Goal: Transaction & Acquisition: Purchase product/service

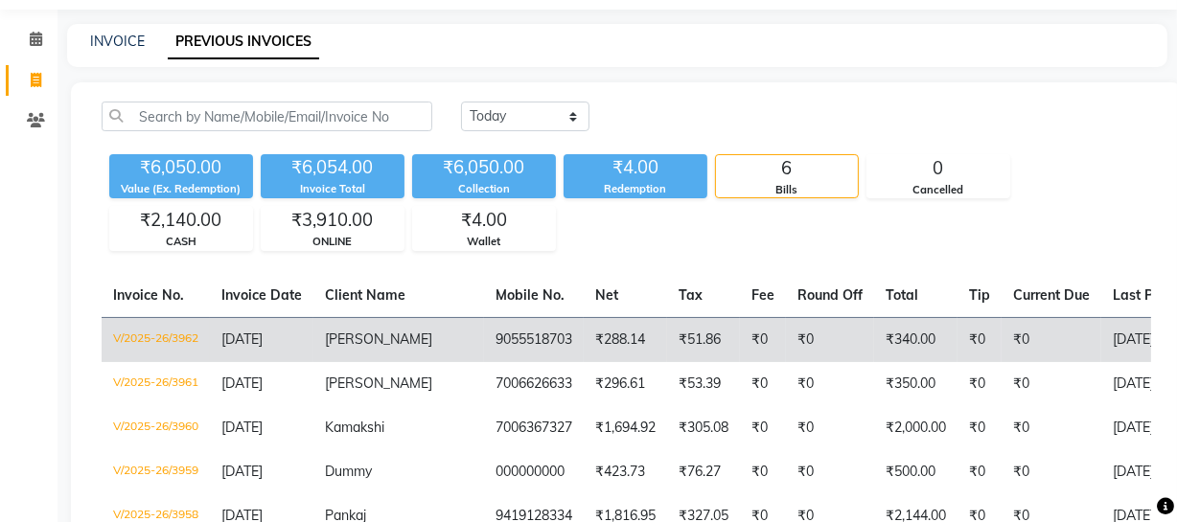
scroll to position [86, 0]
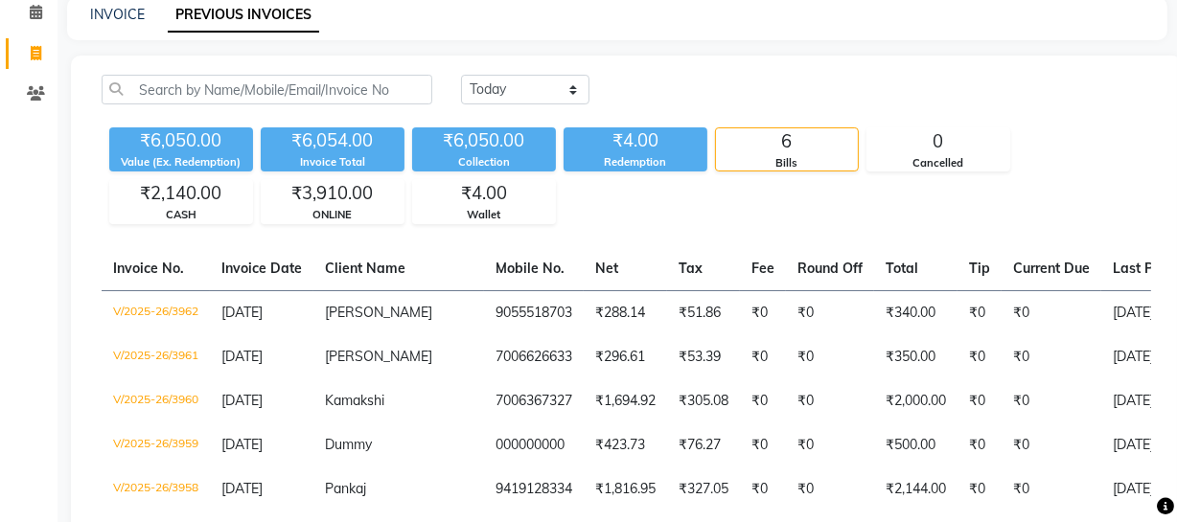
click at [128, 1] on div "INVOICE PREVIOUS INVOICES" at bounding box center [617, 18] width 1100 height 43
click at [132, 12] on link "INVOICE" at bounding box center [117, 14] width 55 height 17
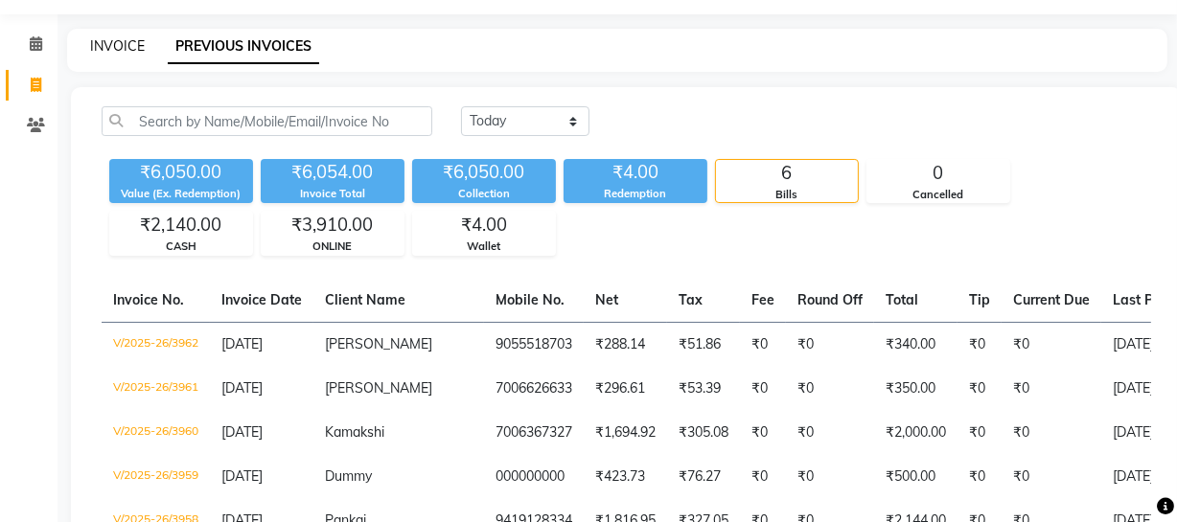
select select "service"
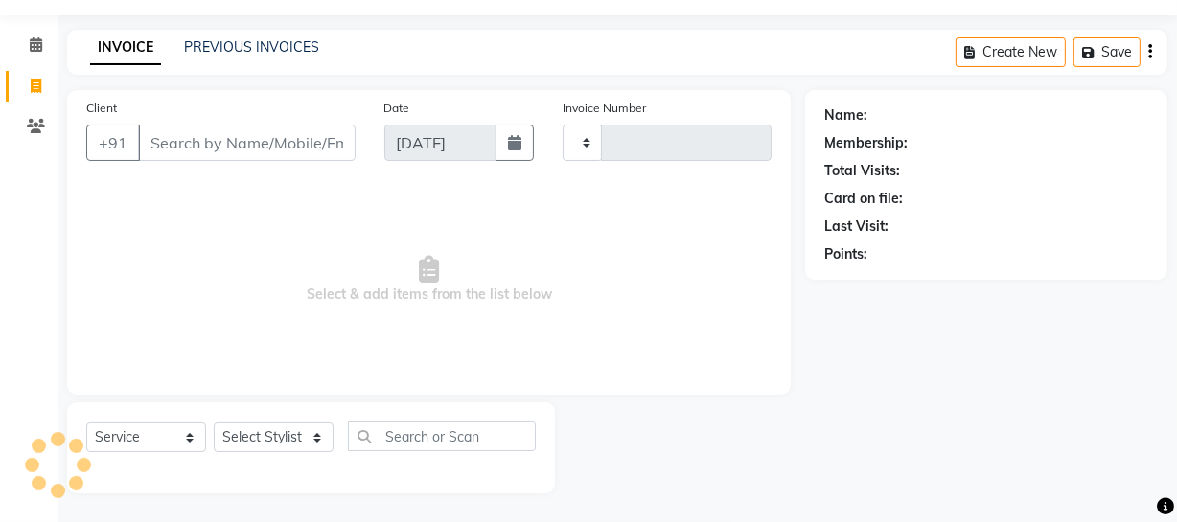
type input "3963"
select select "735"
select select "membership"
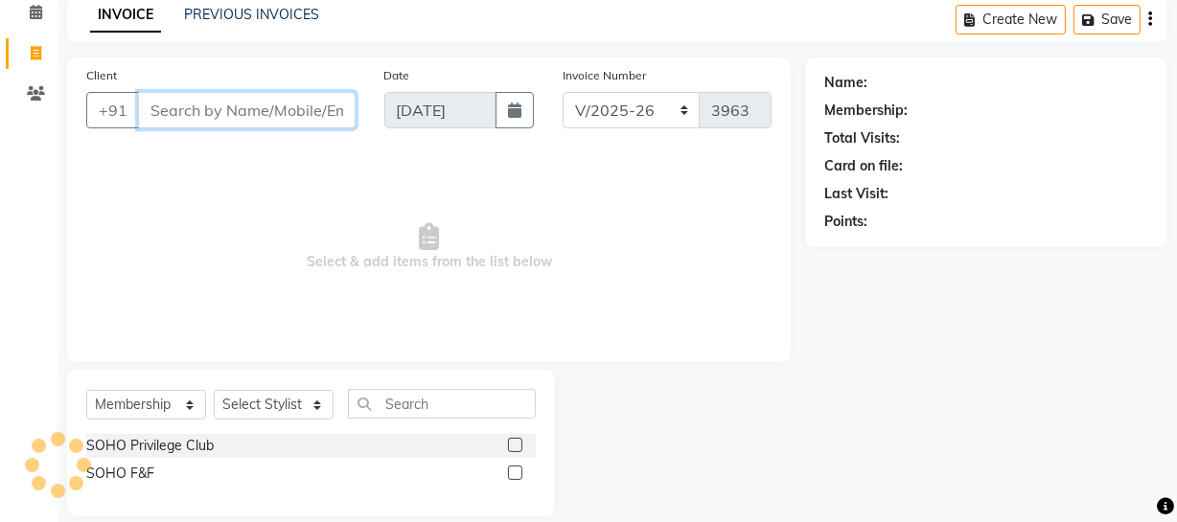
click at [279, 117] on input "Client" at bounding box center [247, 110] width 218 height 36
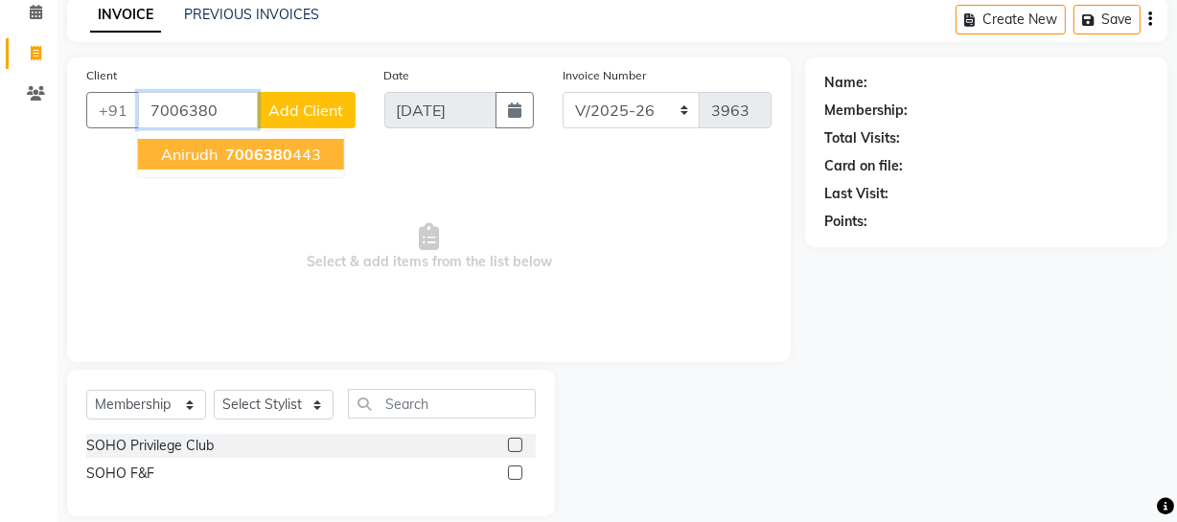
click at [247, 154] on span "7006380" at bounding box center [258, 154] width 67 height 19
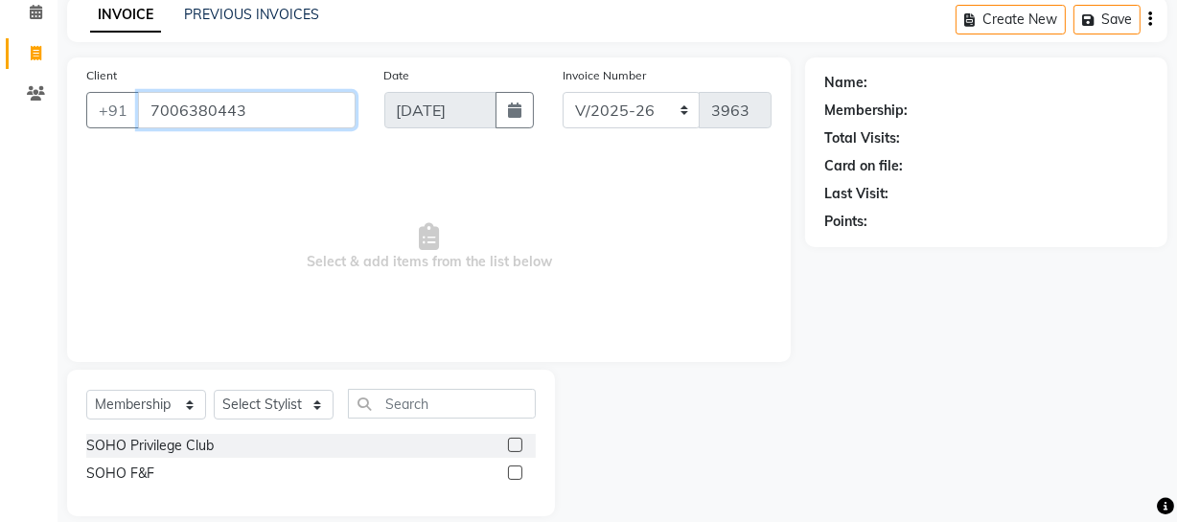
type input "7006380443"
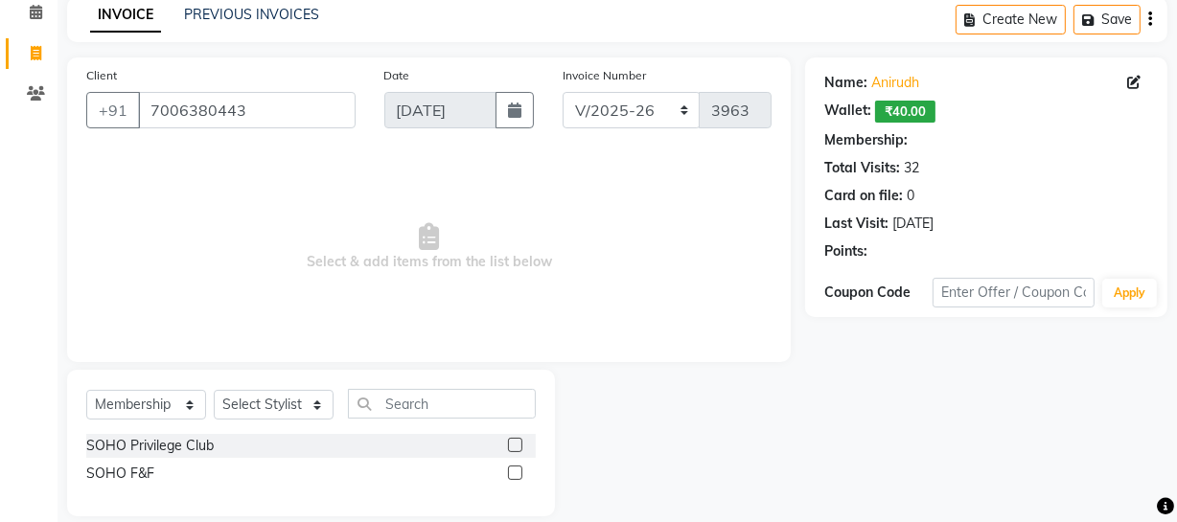
select select "1: Object"
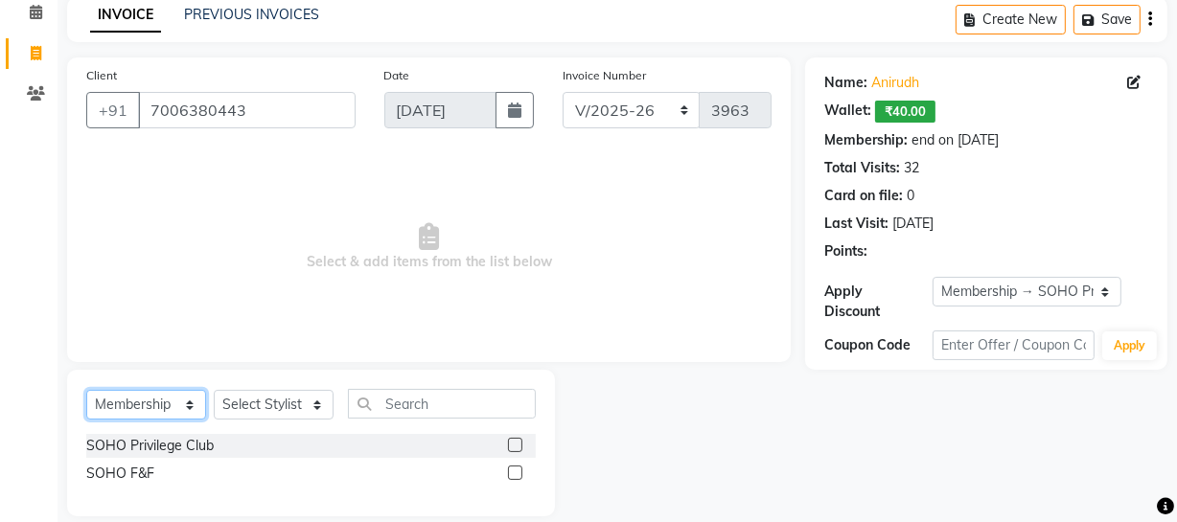
drag, startPoint x: 169, startPoint y: 417, endPoint x: 181, endPoint y: 403, distance: 19.0
click at [171, 417] on select "Select Service Product Membership Package Voucher Prepaid Gift Card" at bounding box center [146, 405] width 120 height 30
select select "service"
click at [86, 420] on select "Select Service Product Membership Package Voucher Prepaid Gift Card" at bounding box center [146, 405] width 120 height 30
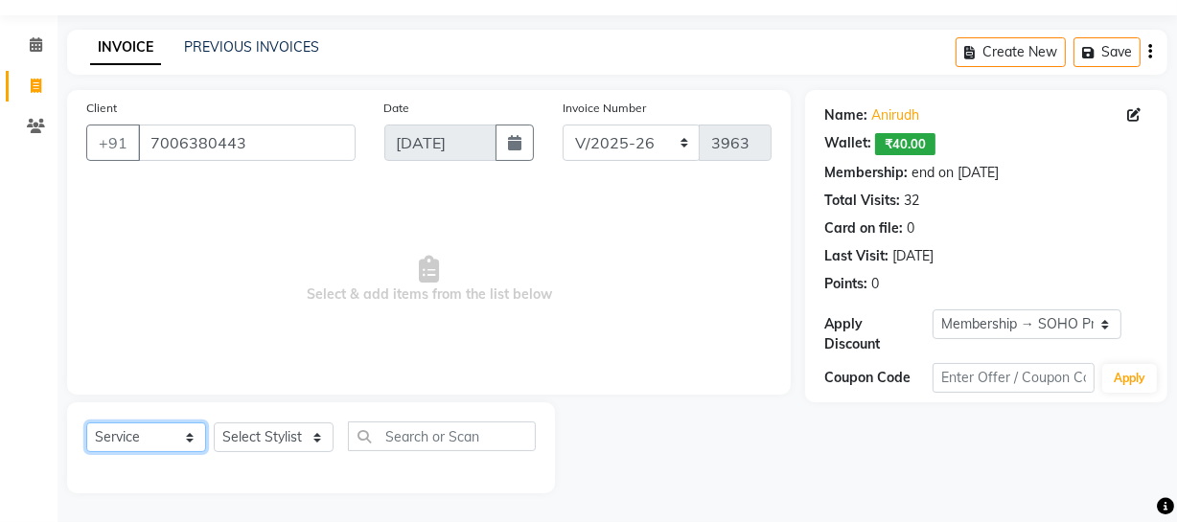
scroll to position [55, 0]
click at [255, 427] on select "Select Stylist [PERSON_NAME] Adhamya [PERSON_NAME] [PERSON_NAME] [PERSON_NAME] …" at bounding box center [274, 438] width 120 height 30
select select "30406"
click at [214, 423] on select "Select Stylist [PERSON_NAME] Adhamya [PERSON_NAME] [PERSON_NAME] [PERSON_NAME] …" at bounding box center [274, 438] width 120 height 30
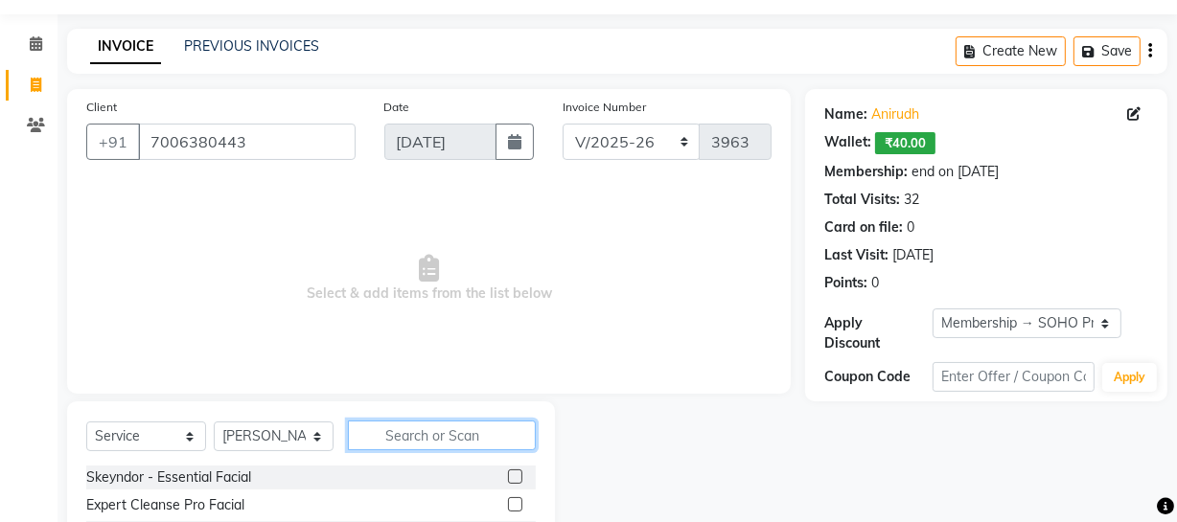
click at [450, 447] on input "text" at bounding box center [442, 436] width 188 height 30
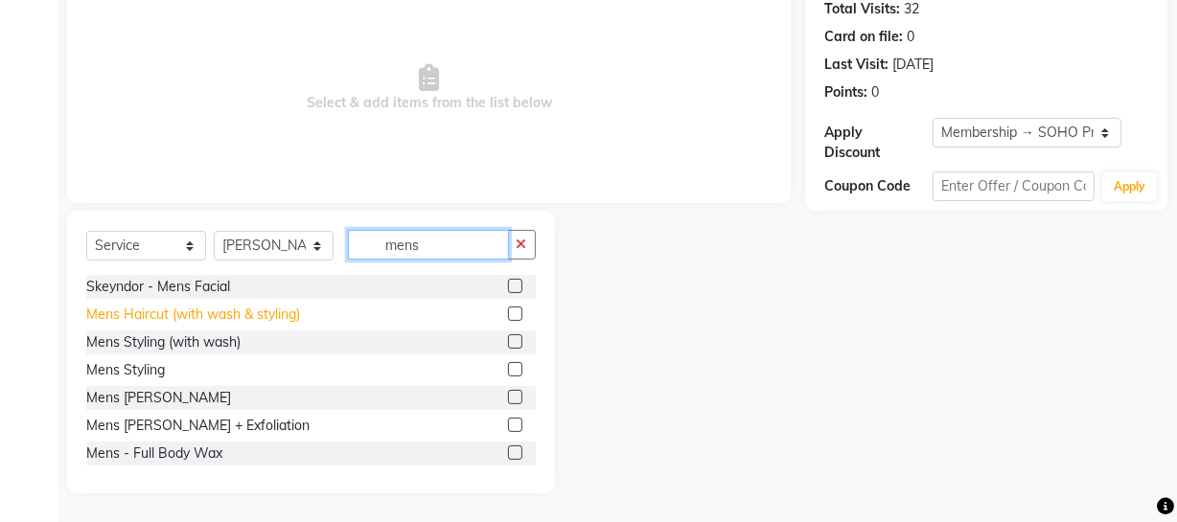
type input "mens"
click at [203, 305] on div "Mens Haircut (with wash & styling)" at bounding box center [193, 315] width 214 height 20
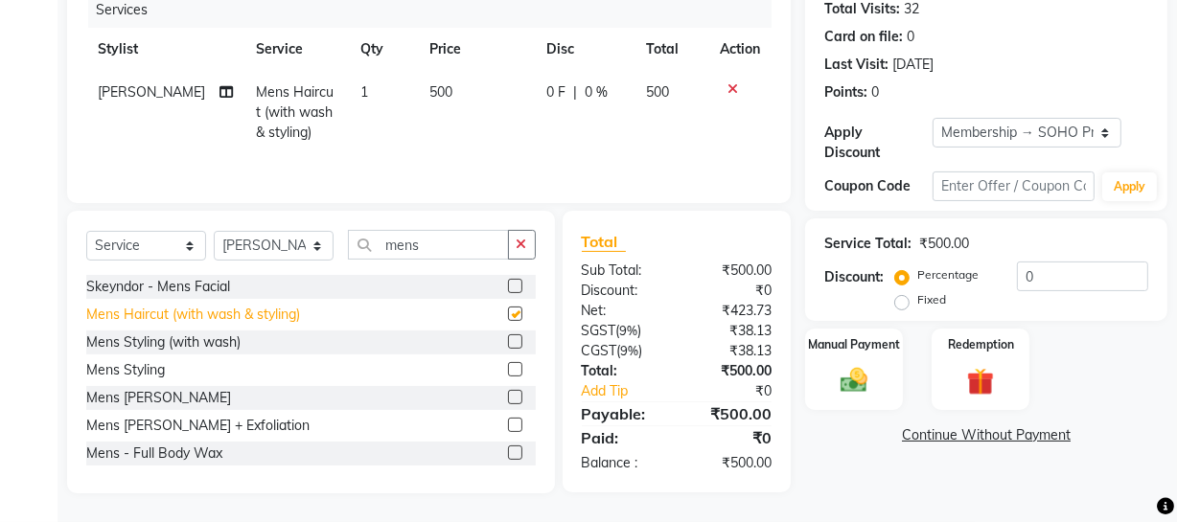
checkbox input "false"
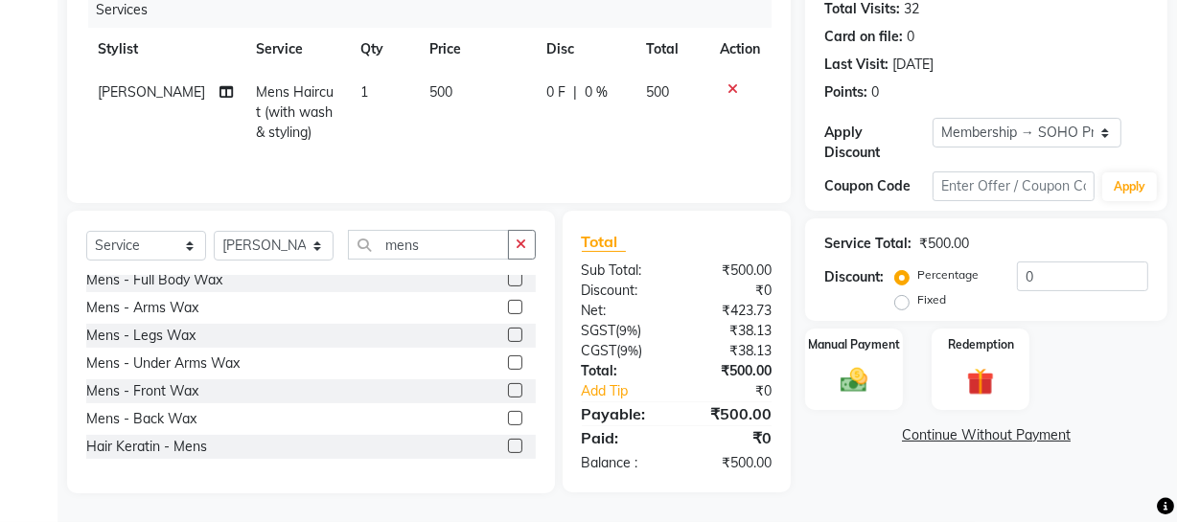
scroll to position [348, 0]
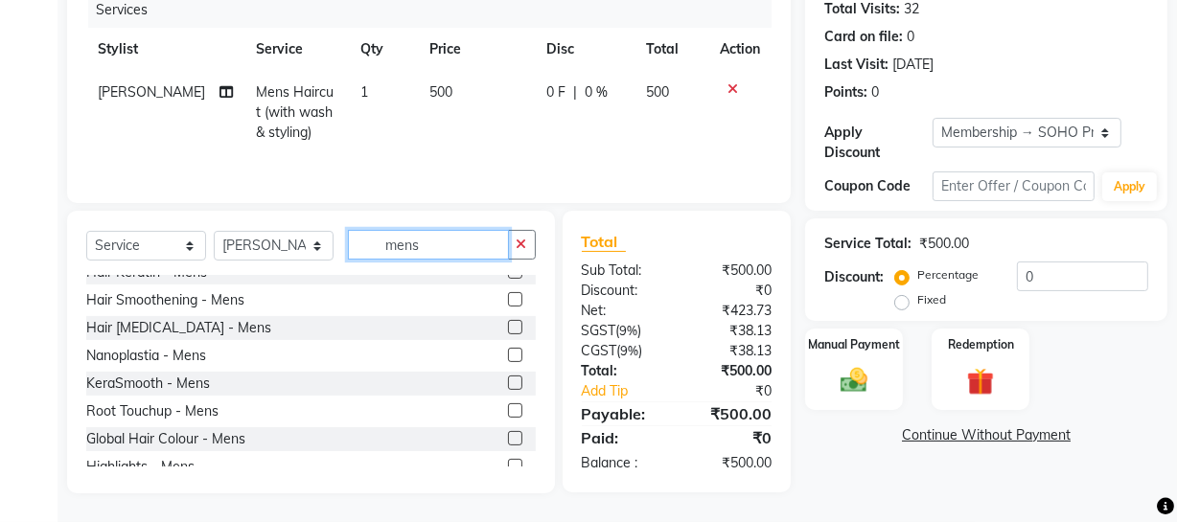
drag, startPoint x: 465, startPoint y: 238, endPoint x: 0, endPoint y: 309, distance: 470.2
click at [0, 309] on app-home "08047224946 Select Location × Soho Hair & Nails Studio, [GEOGRAPHIC_DATA] Whats…" at bounding box center [588, 139] width 1177 height 768
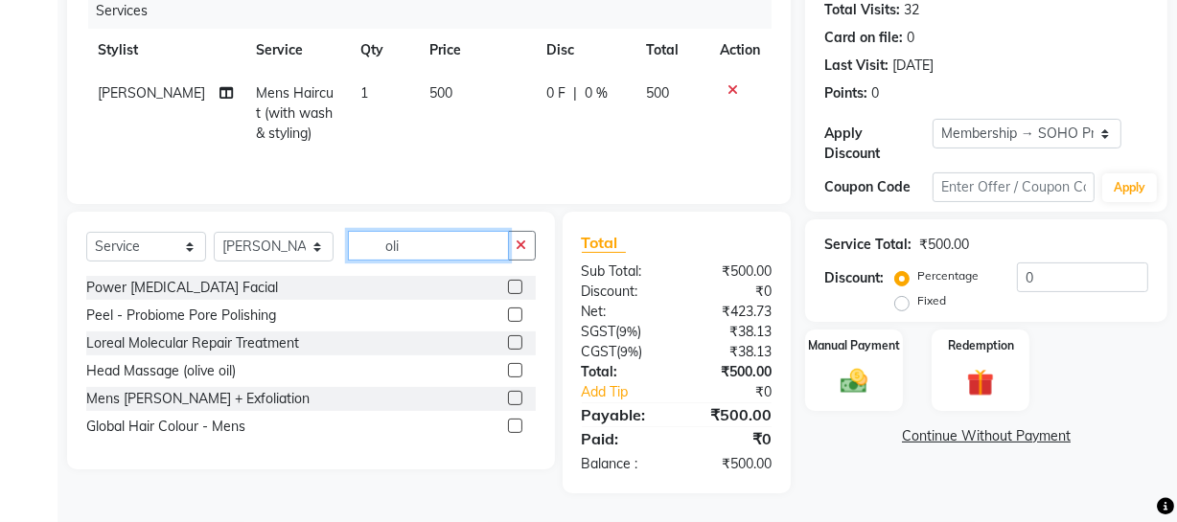
scroll to position [245, 0]
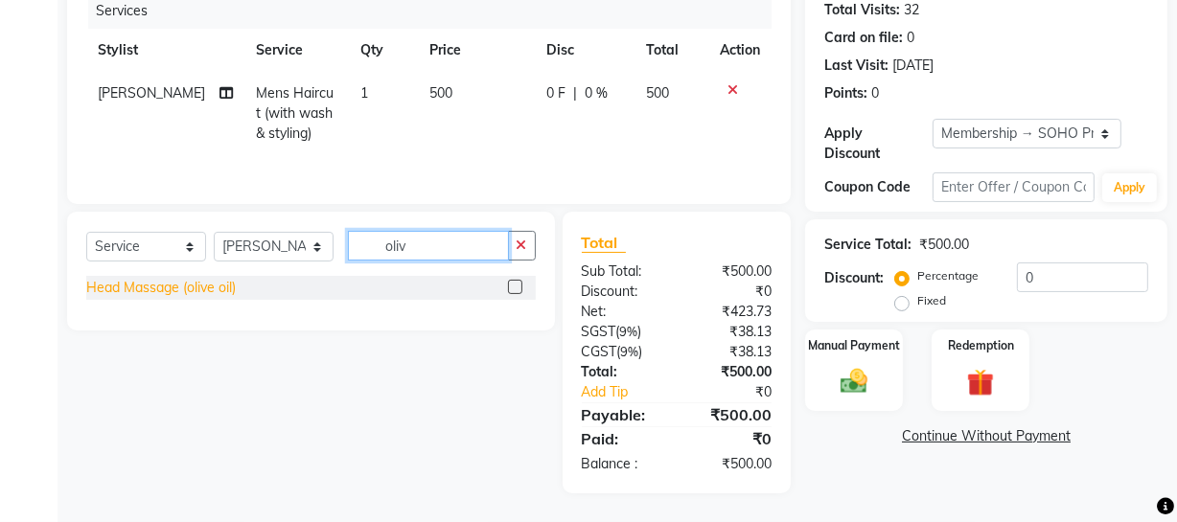
type input "oliv"
click at [88, 278] on div "Head Massage (olive oil)" at bounding box center [161, 288] width 150 height 20
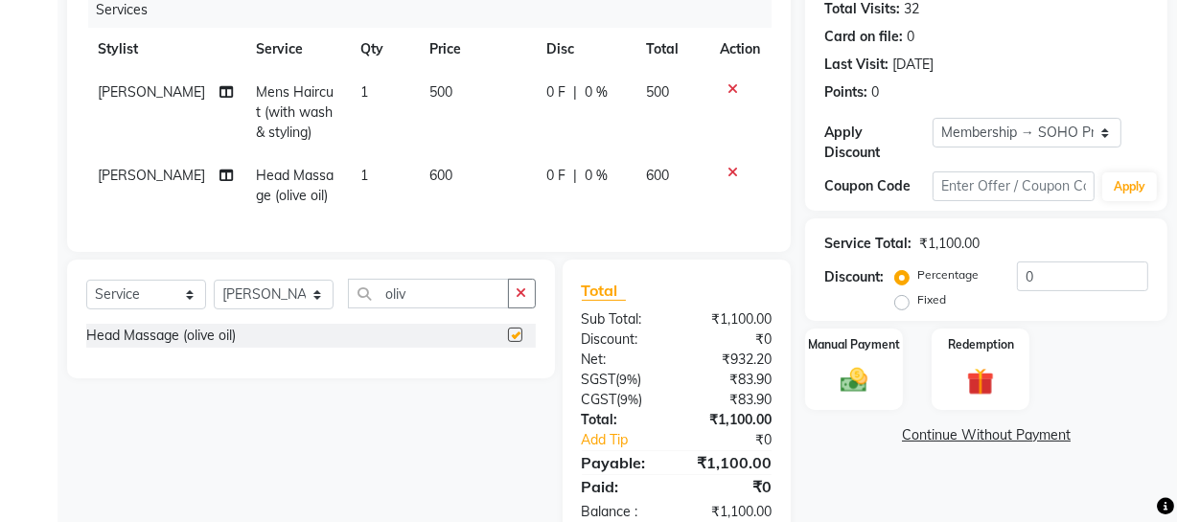
checkbox input "false"
drag, startPoint x: 458, startPoint y: 302, endPoint x: 231, endPoint y: 297, distance: 227.2
click at [239, 299] on div "Select Service Product Membership Package Voucher Prepaid Gift Card Select Styl…" at bounding box center [311, 301] width 450 height 45
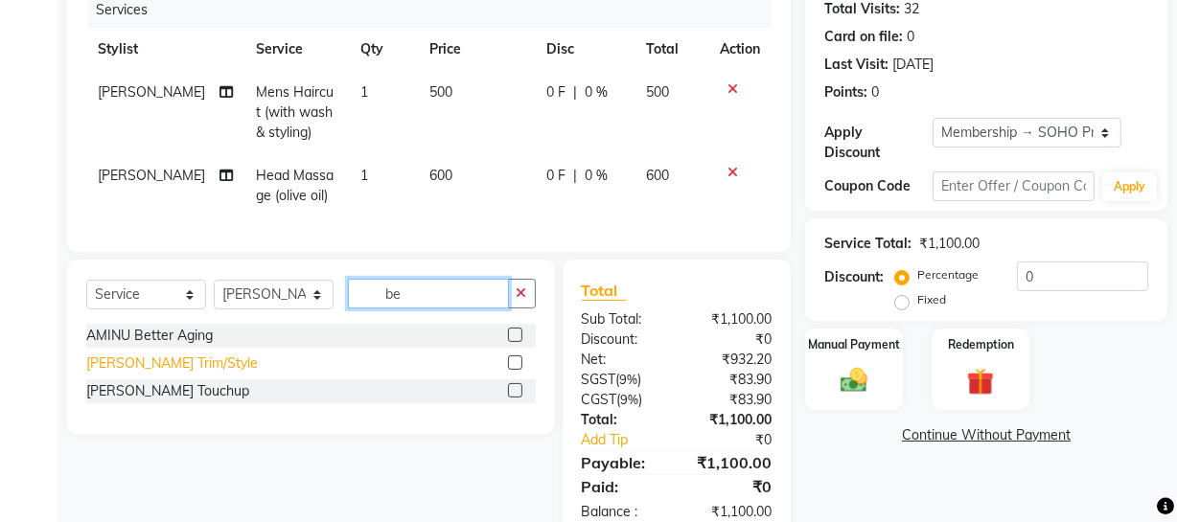
type input "be"
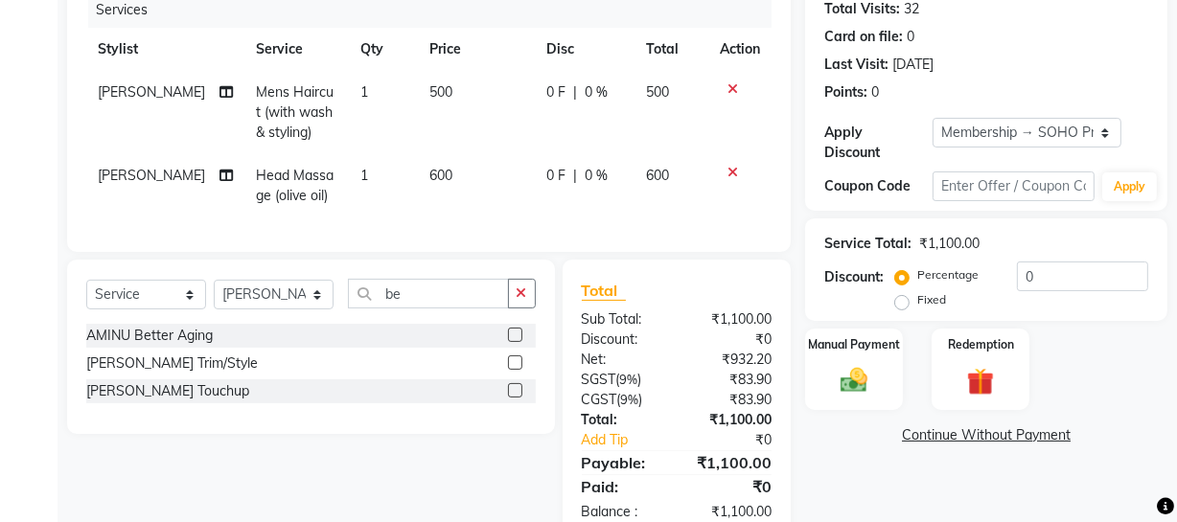
click at [109, 374] on div "[PERSON_NAME] Trim/Style" at bounding box center [172, 364] width 172 height 20
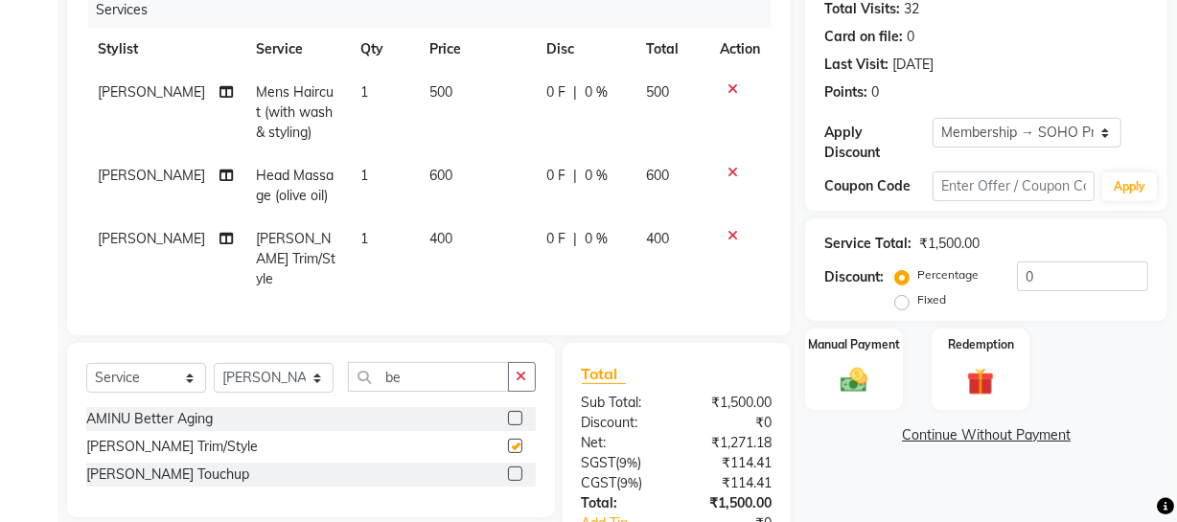
checkbox input "false"
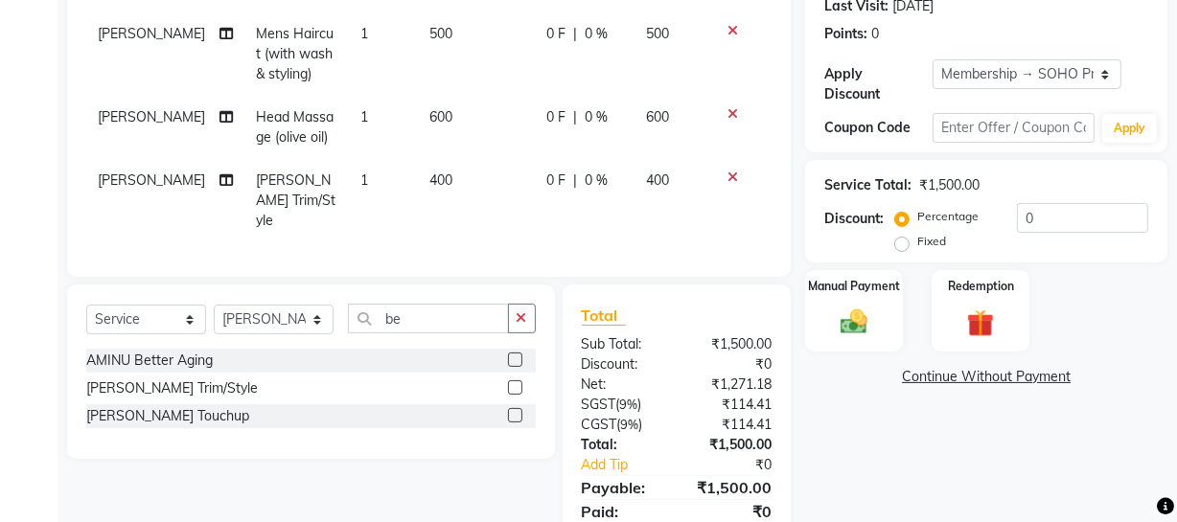
scroll to position [371, 0]
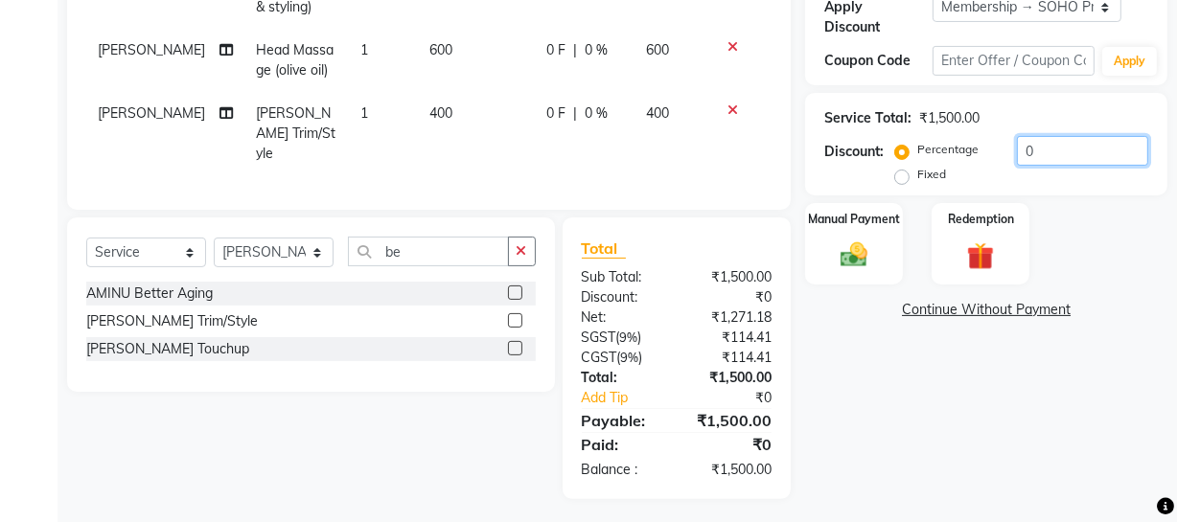
drag, startPoint x: 1100, startPoint y: 158, endPoint x: 155, endPoint y: 37, distance: 952.7
click at [326, 33] on div "Client [PHONE_NUMBER] Date [DATE] Invoice Number Red/2025-26 V/2025 V/[PHONE_NU…" at bounding box center [617, 136] width 1129 height 727
type input "20"
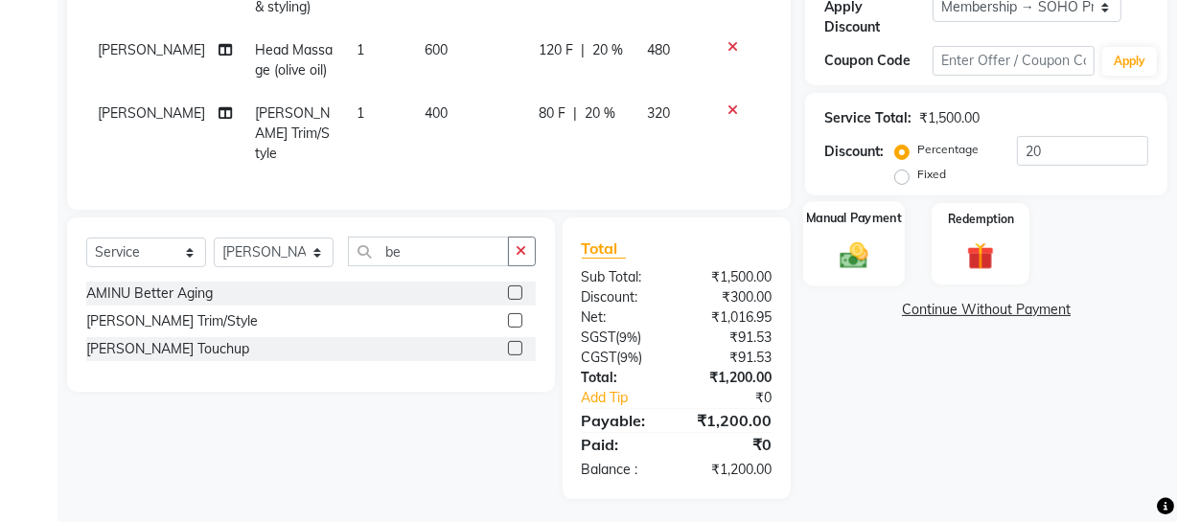
click at [854, 233] on div "Manual Payment" at bounding box center [854, 243] width 102 height 85
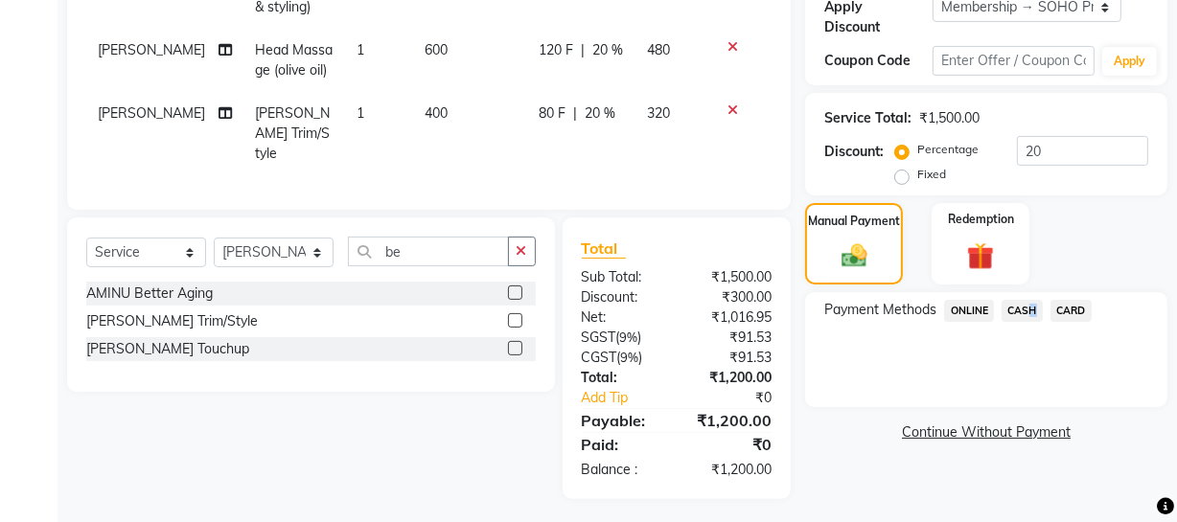
drag, startPoint x: 1026, startPoint y: 309, endPoint x: 1033, endPoint y: 326, distance: 18.9
click at [1026, 308] on span "CASH" at bounding box center [1022, 311] width 41 height 22
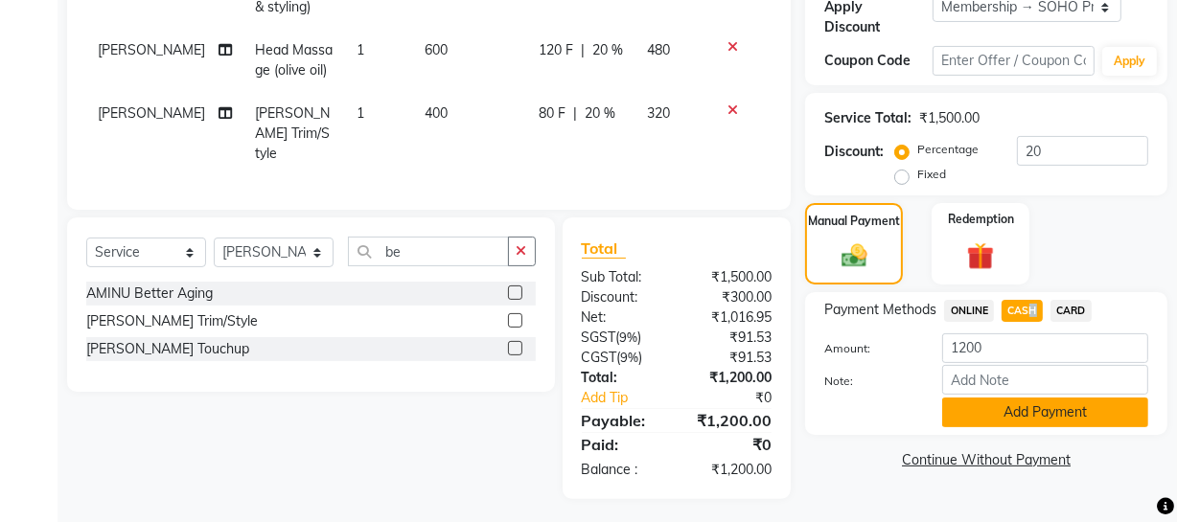
click at [1026, 425] on button "Add Payment" at bounding box center [1045, 413] width 206 height 30
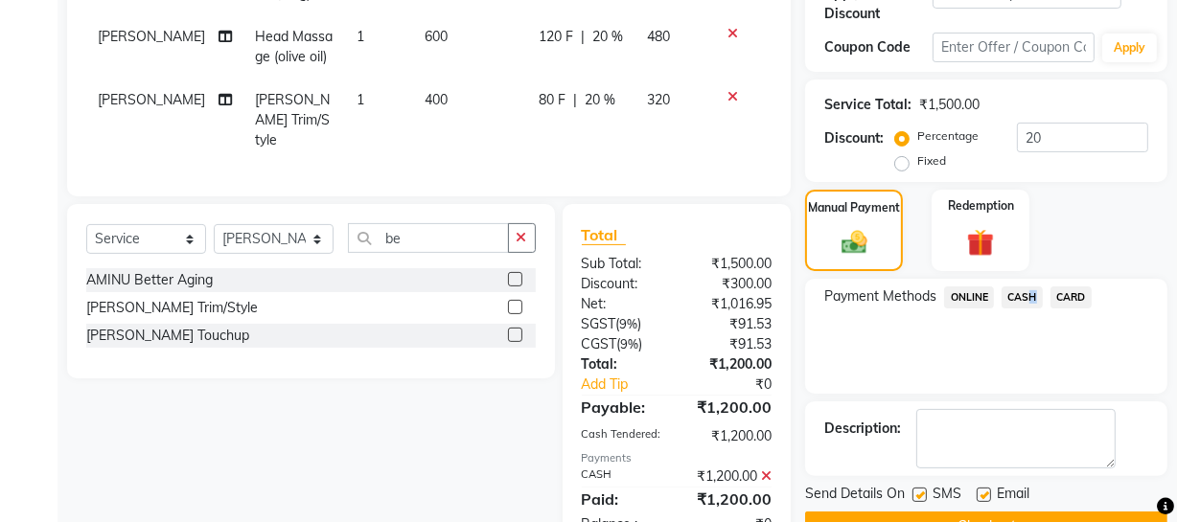
scroll to position [573, 0]
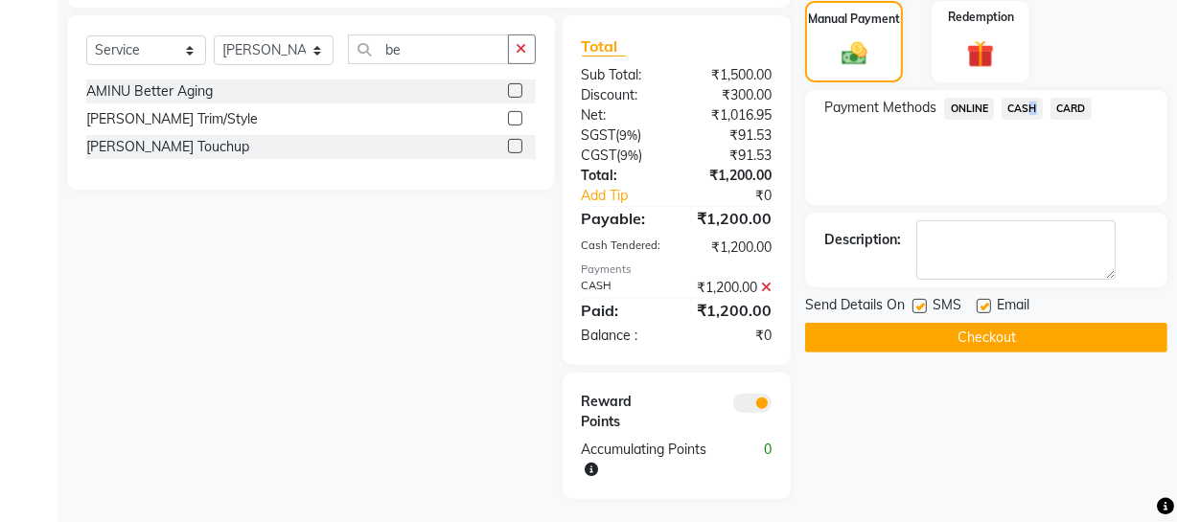
click at [1053, 343] on button "Checkout" at bounding box center [986, 338] width 362 height 30
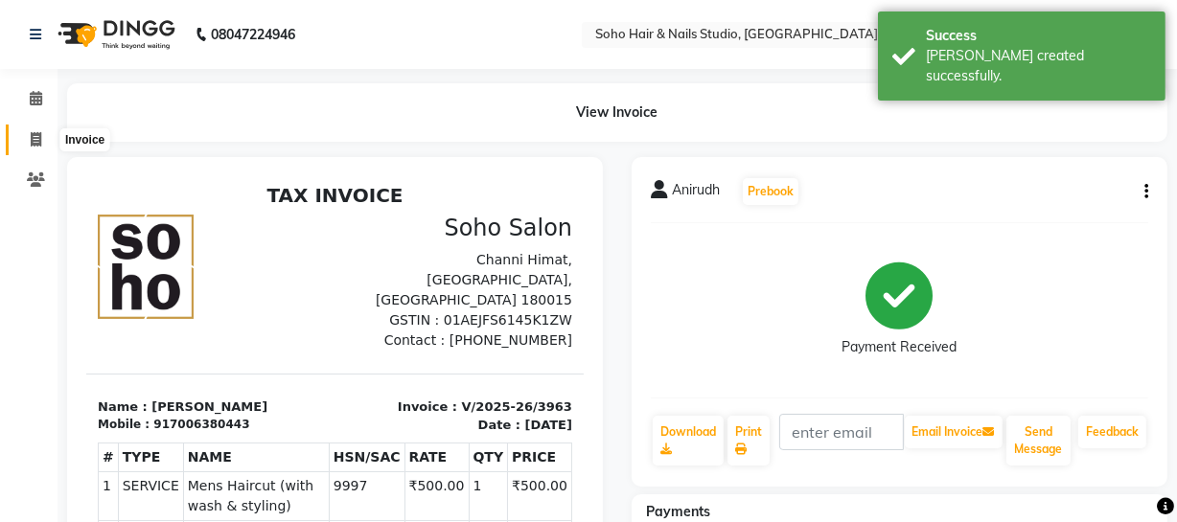
click at [33, 143] on icon at bounding box center [36, 139] width 11 height 14
select select "service"
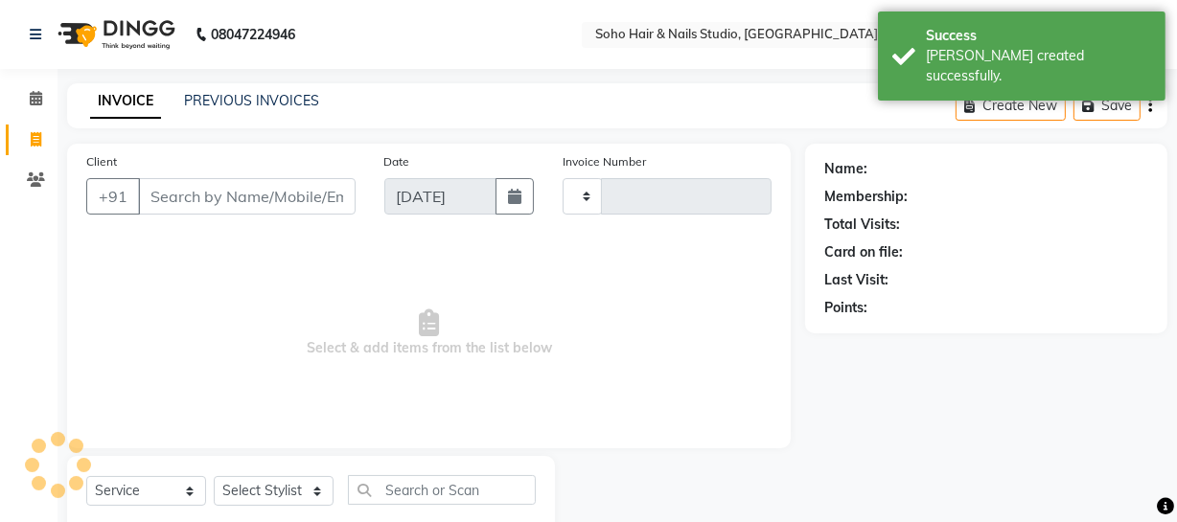
scroll to position [55, 0]
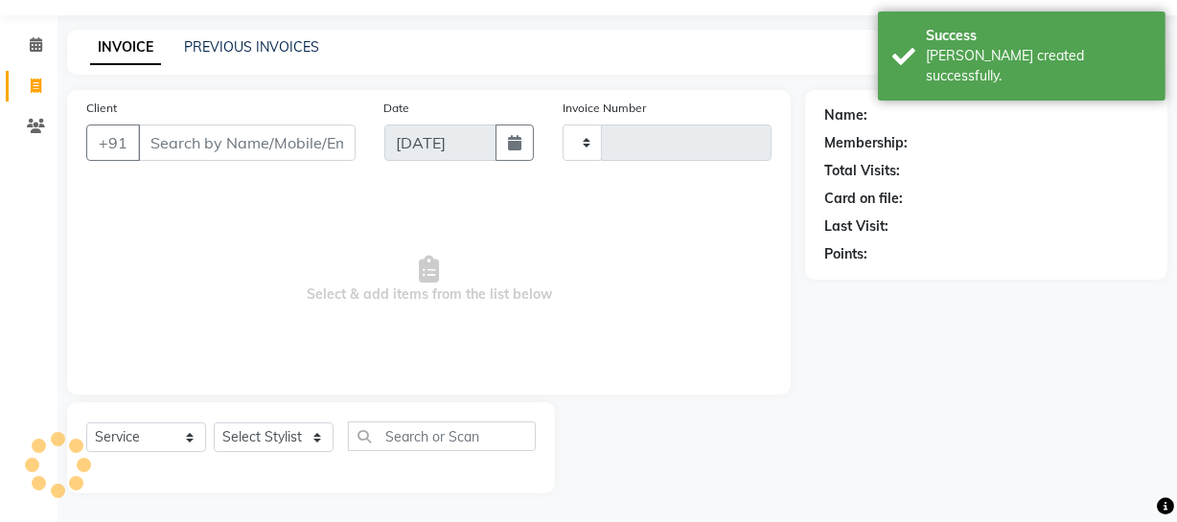
type input "3964"
select select "735"
select select "membership"
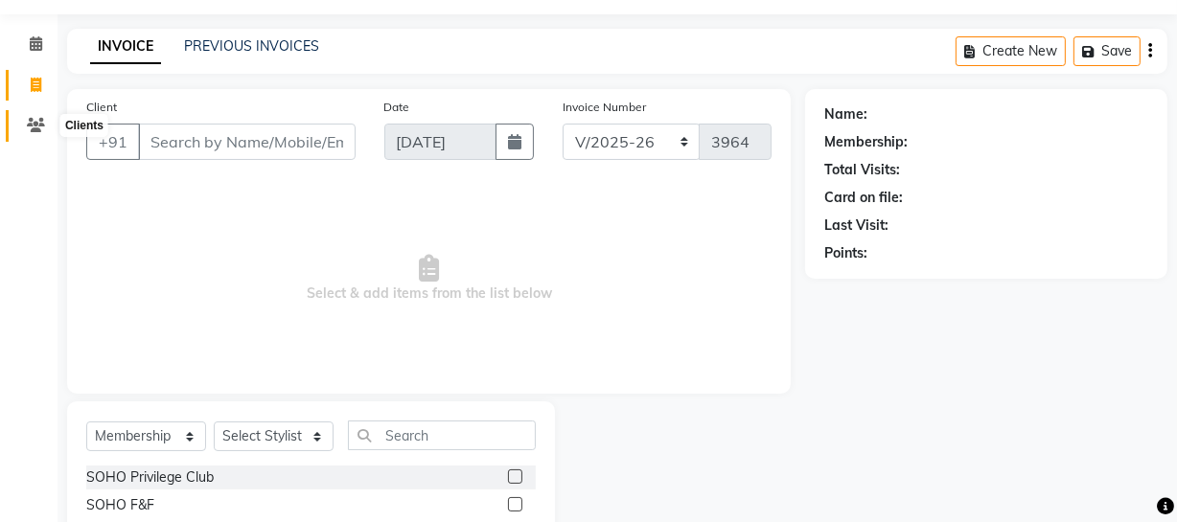
click at [28, 125] on icon at bounding box center [36, 125] width 18 height 14
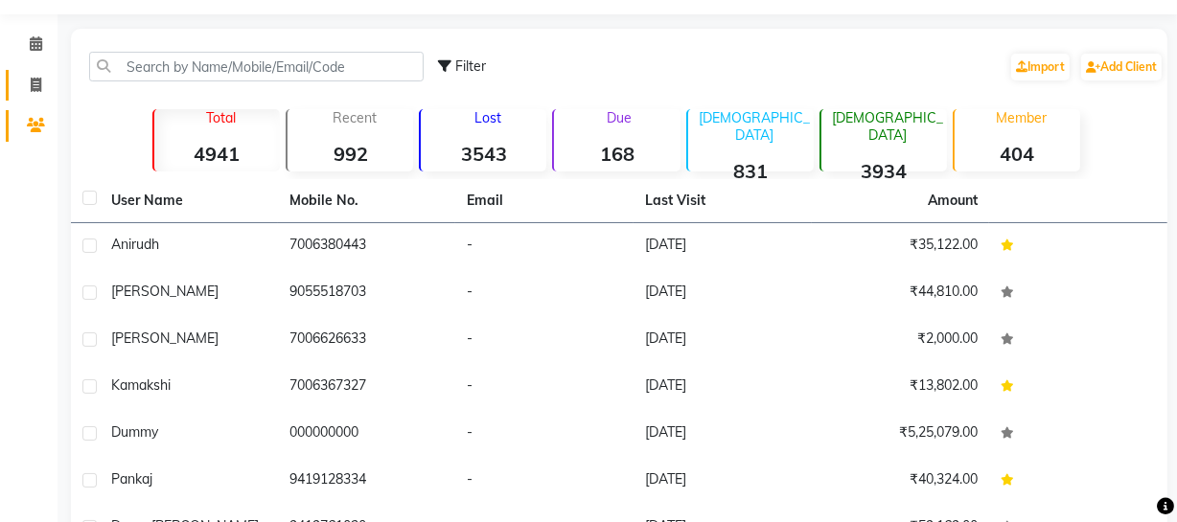
click at [33, 96] on link "Invoice" at bounding box center [29, 86] width 46 height 32
select select "service"
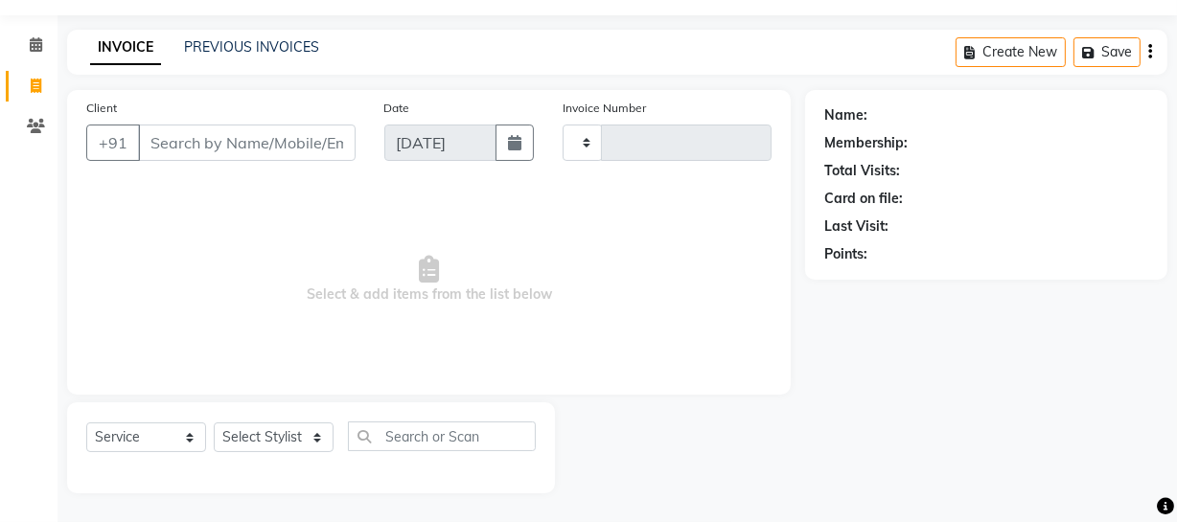
type input "3964"
select select "735"
select select "membership"
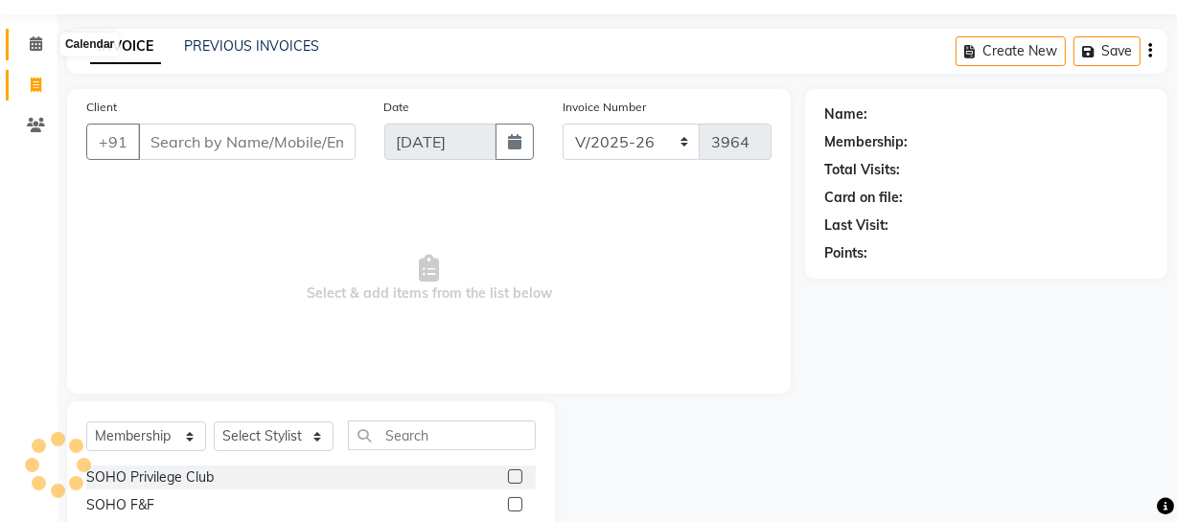
click at [35, 38] on icon at bounding box center [36, 43] width 12 height 14
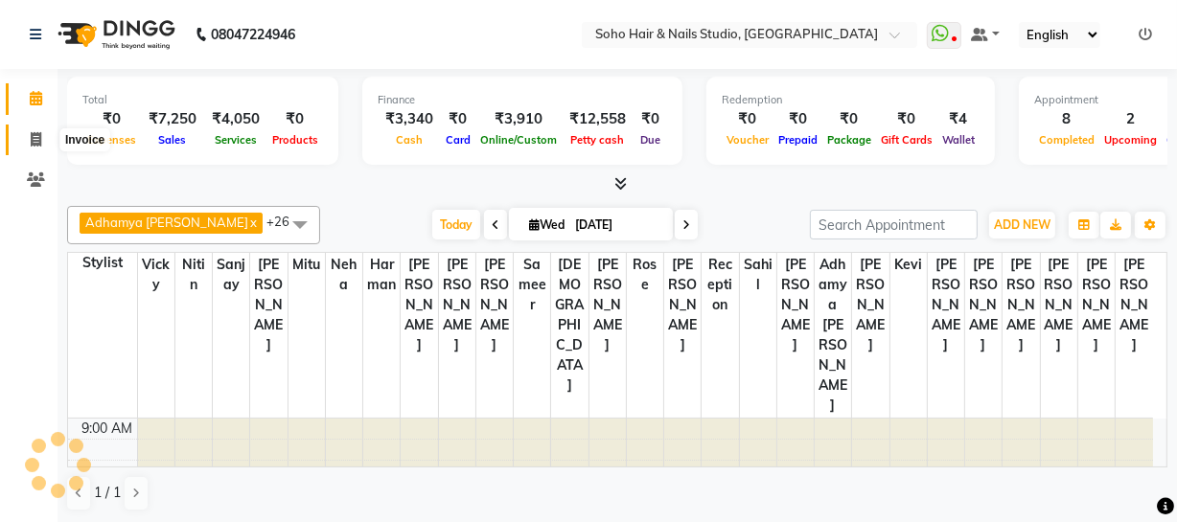
click at [35, 133] on icon at bounding box center [36, 139] width 11 height 14
select select "735"
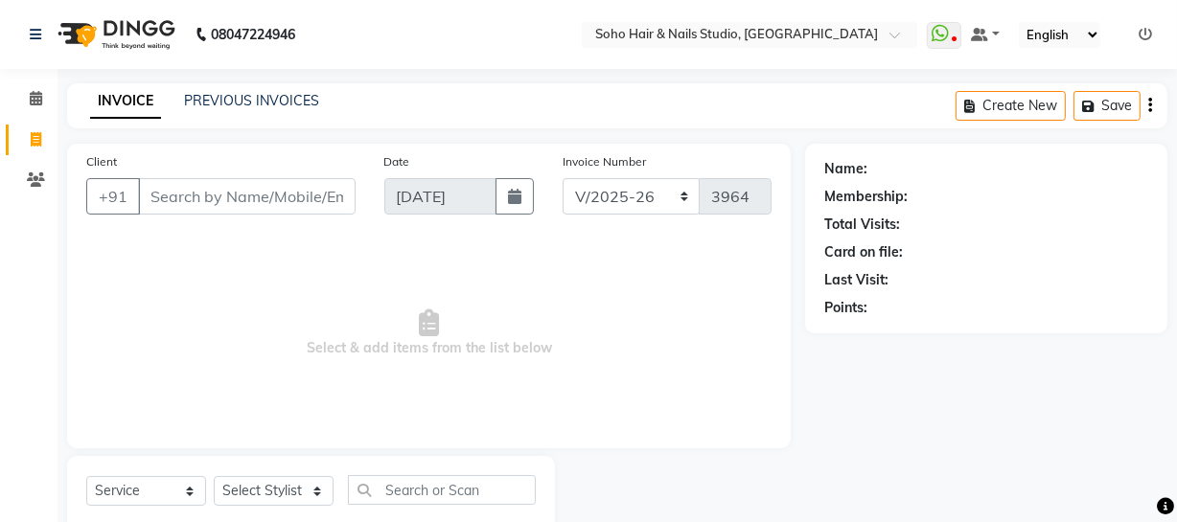
select select "membership"
click at [269, 107] on link "PREVIOUS INVOICES" at bounding box center [251, 100] width 135 height 17
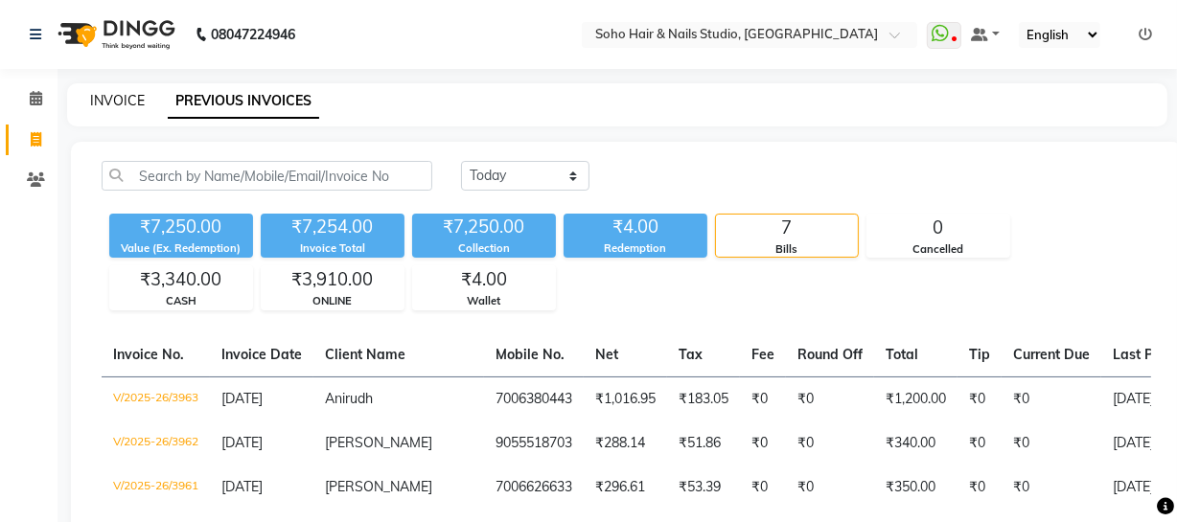
click at [102, 98] on link "INVOICE" at bounding box center [117, 100] width 55 height 17
select select "service"
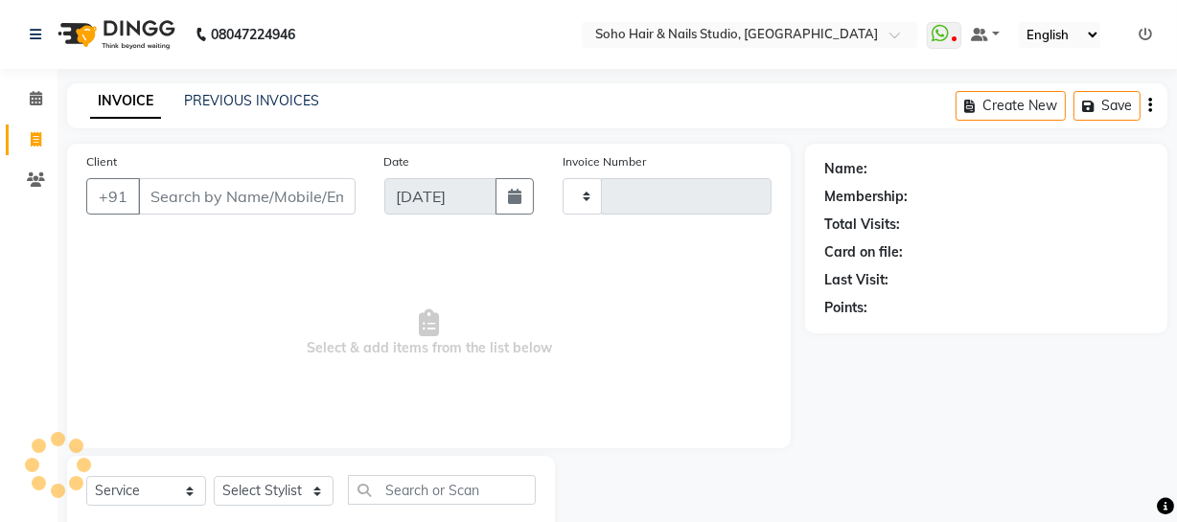
scroll to position [55, 0]
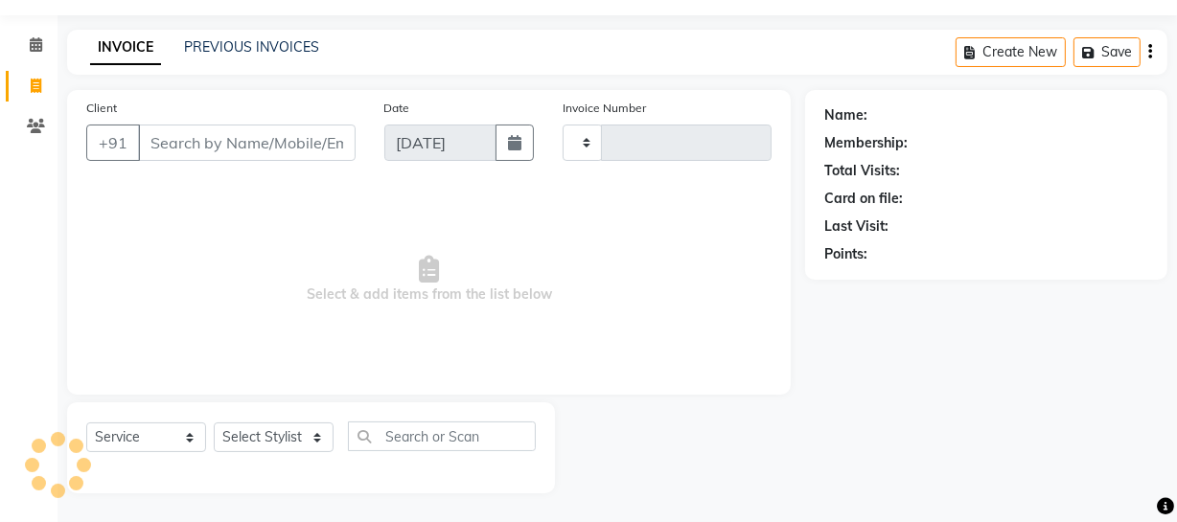
type input "3964"
select select "735"
select select "membership"
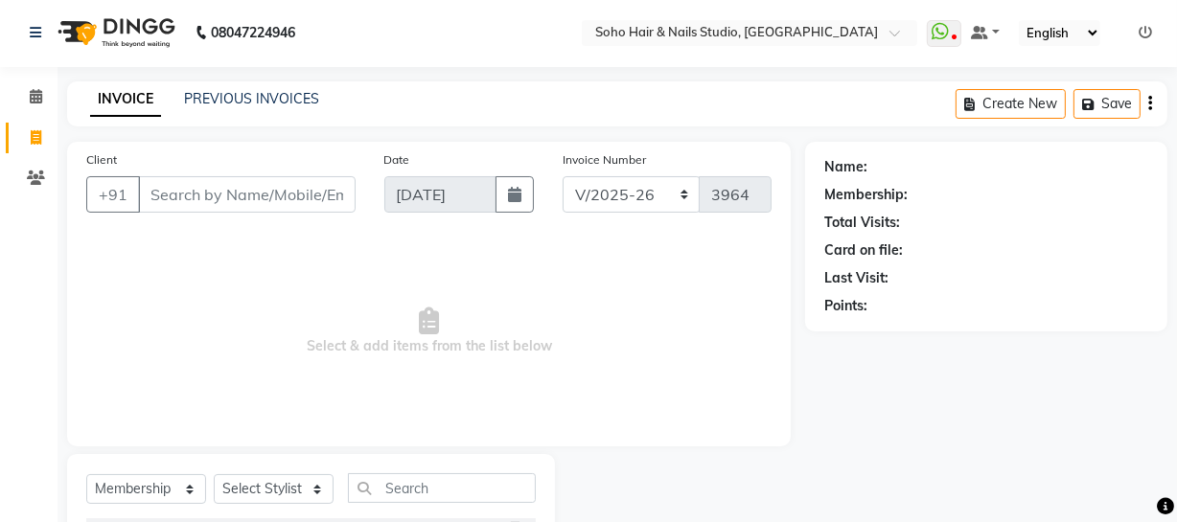
scroll to position [0, 0]
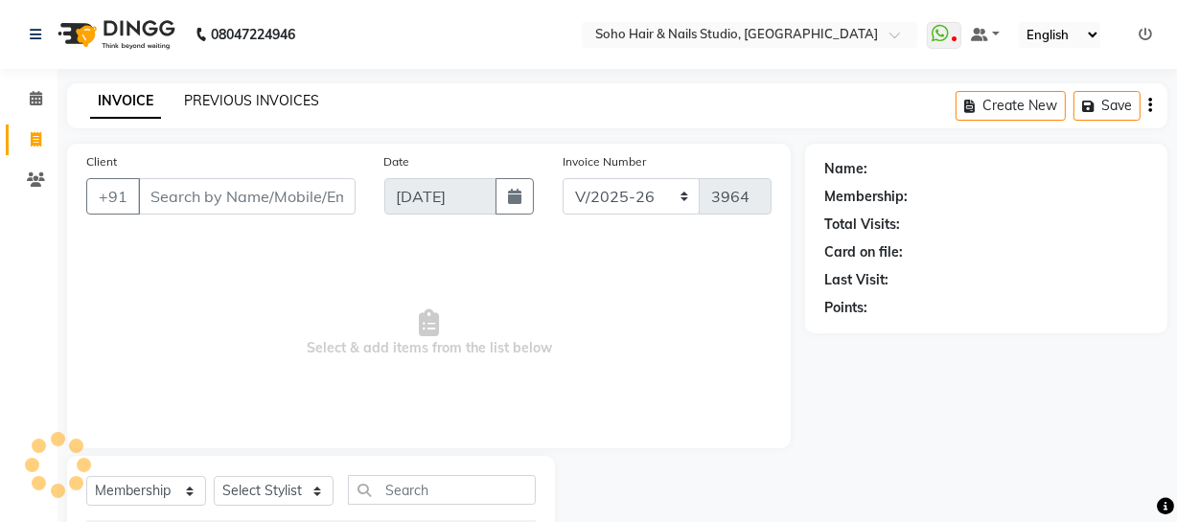
click at [212, 105] on link "PREVIOUS INVOICES" at bounding box center [251, 100] width 135 height 17
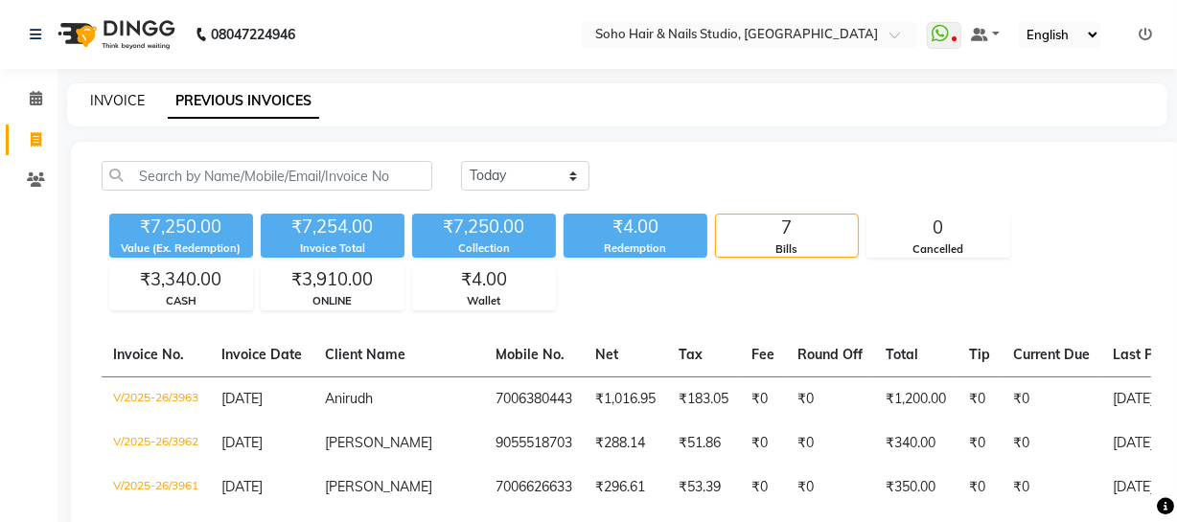
click at [113, 99] on link "INVOICE" at bounding box center [117, 100] width 55 height 17
select select "service"
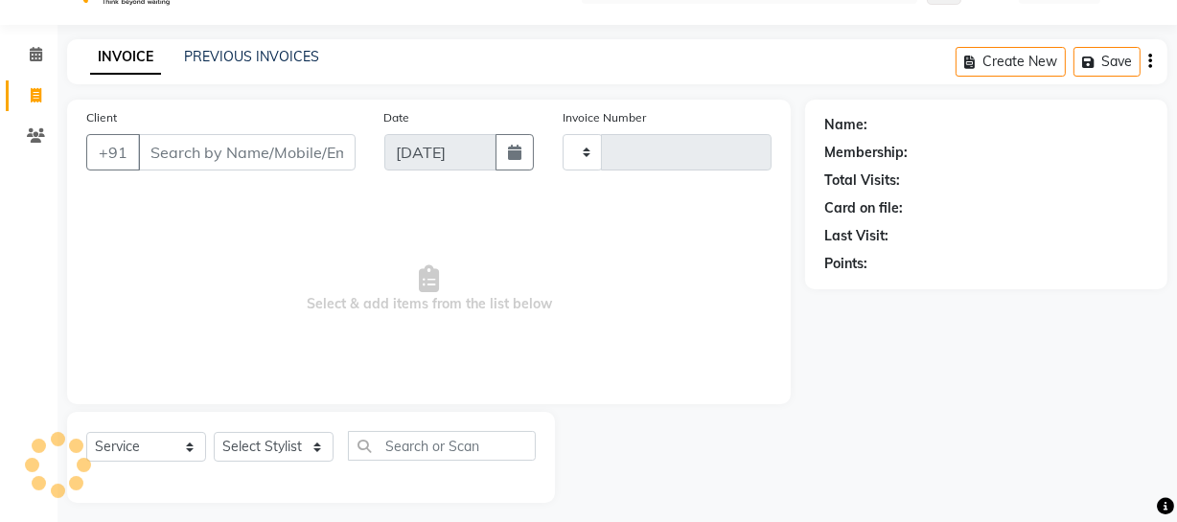
scroll to position [55, 0]
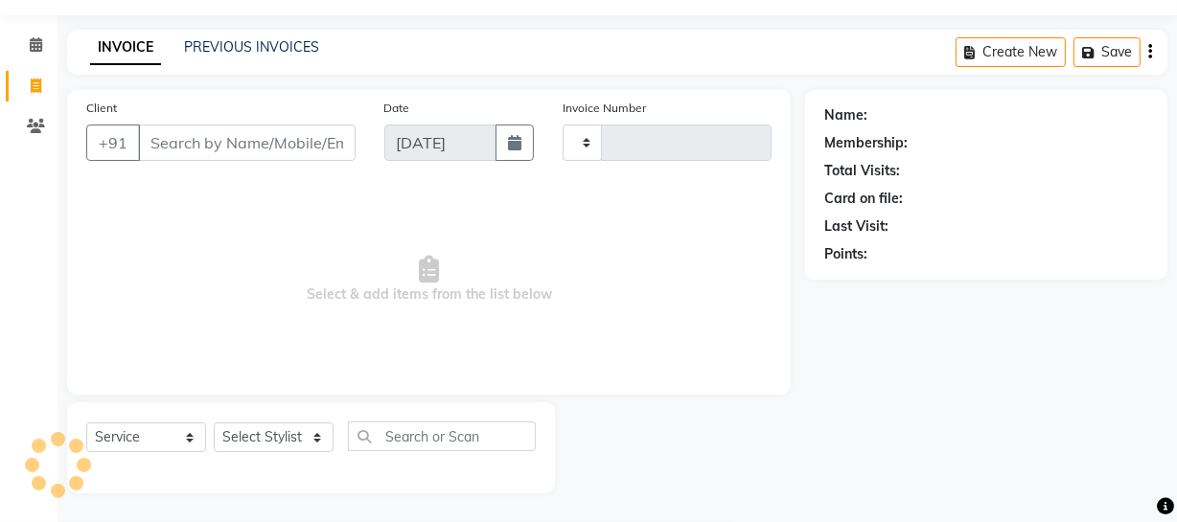
type input "3964"
select select "735"
select select "membership"
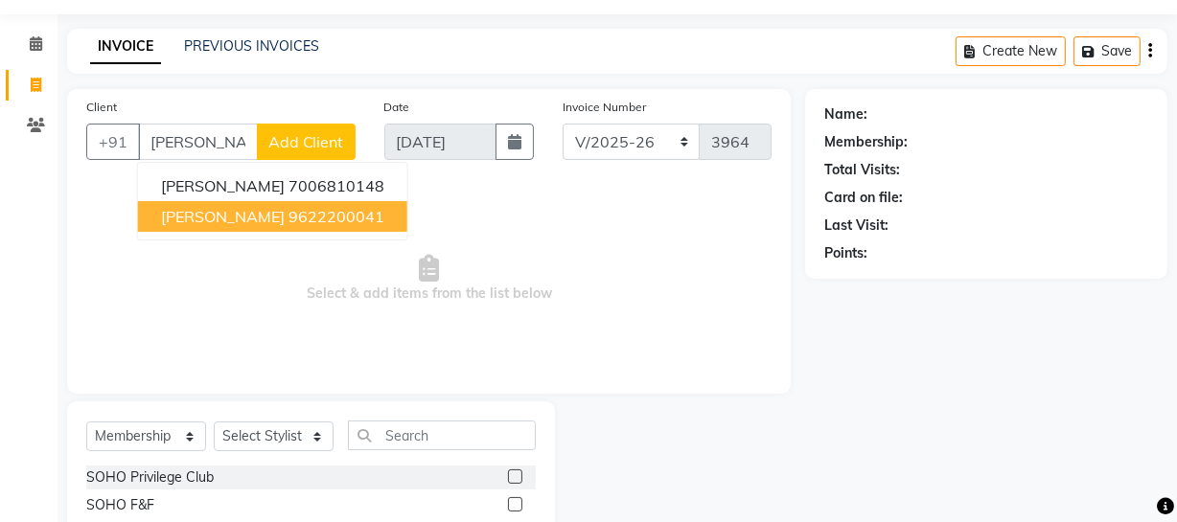
click at [289, 220] on ngb-highlight "9622200041" at bounding box center [337, 216] width 96 height 19
type input "9622200041"
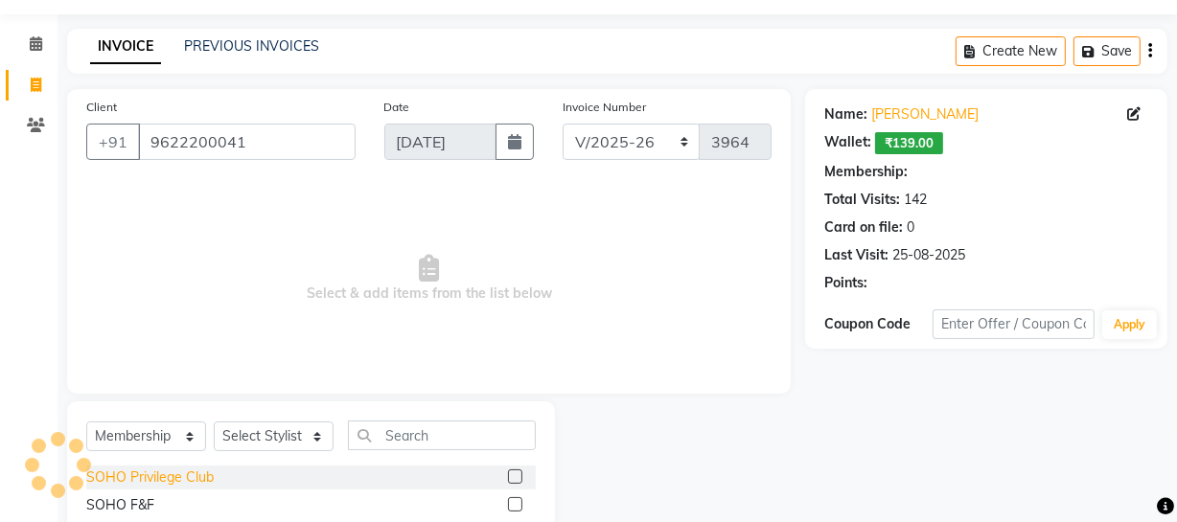
select select "1: Object"
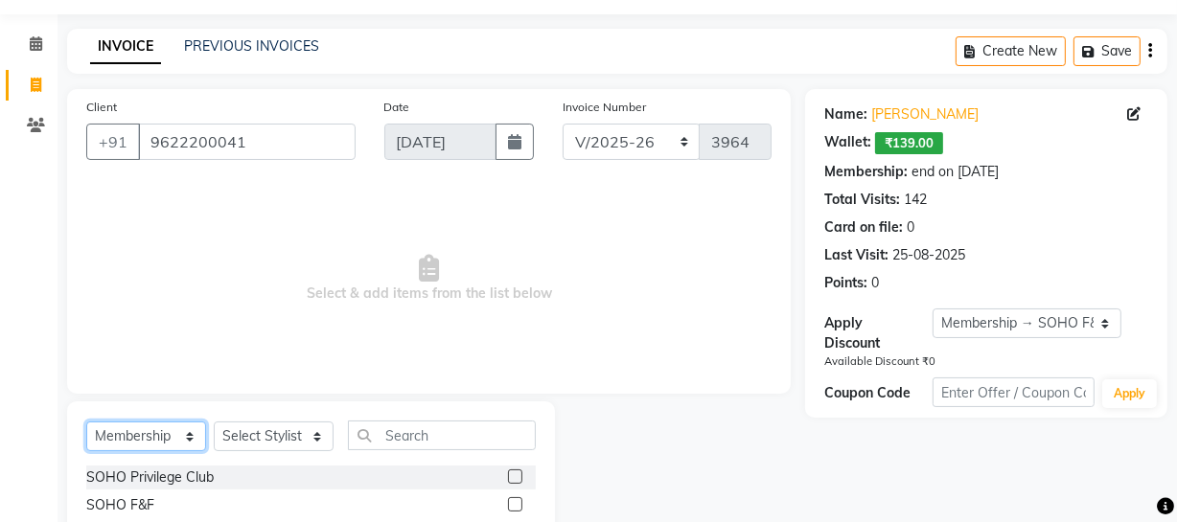
click at [170, 431] on select "Select Service Product Membership Package Voucher Prepaid Gift Card" at bounding box center [146, 437] width 120 height 30
select select "service"
click at [86, 422] on select "Select Service Product Membership Package Voucher Prepaid Gift Card" at bounding box center [146, 437] width 120 height 30
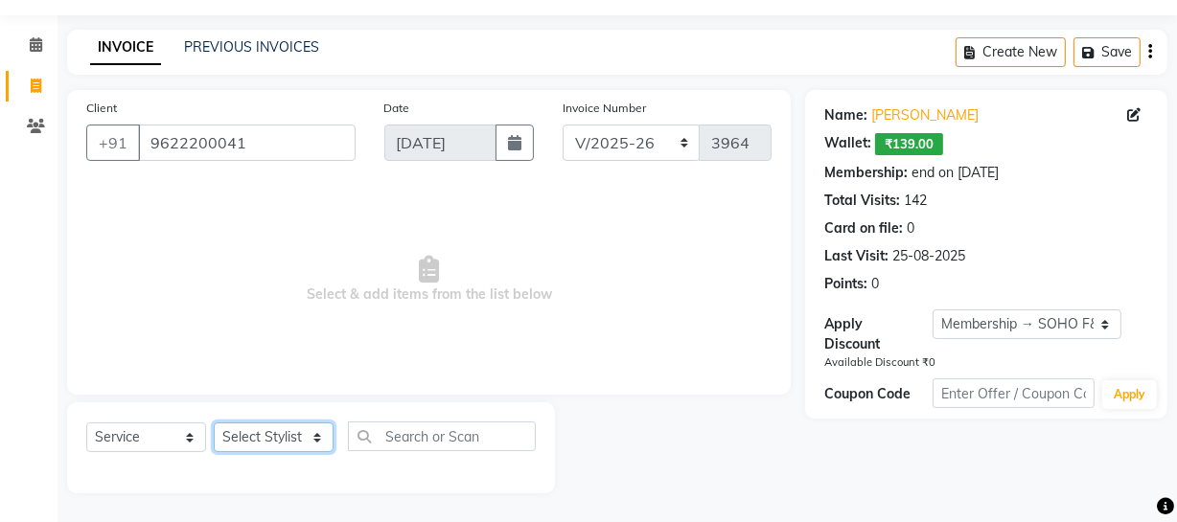
click at [251, 442] on select "Select Stylist [PERSON_NAME] Adhamya [PERSON_NAME] [PERSON_NAME] [PERSON_NAME] …" at bounding box center [274, 438] width 120 height 30
select select "28501"
click at [214, 423] on select "Select Stylist [PERSON_NAME] Adhamya [PERSON_NAME] [PERSON_NAME] [PERSON_NAME] …" at bounding box center [274, 438] width 120 height 30
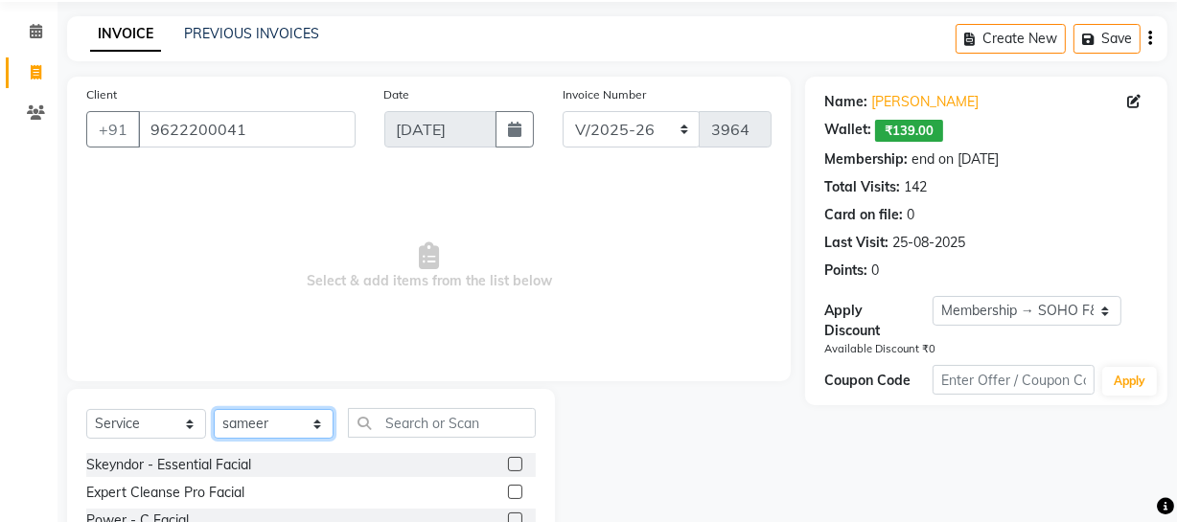
scroll to position [246, 0]
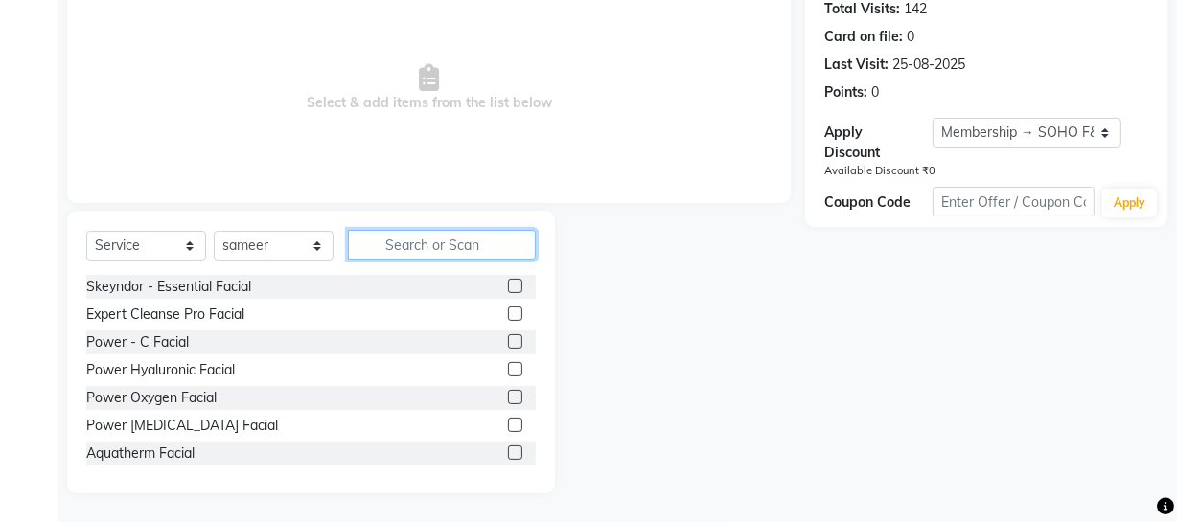
click at [403, 250] on input "text" at bounding box center [442, 245] width 188 height 30
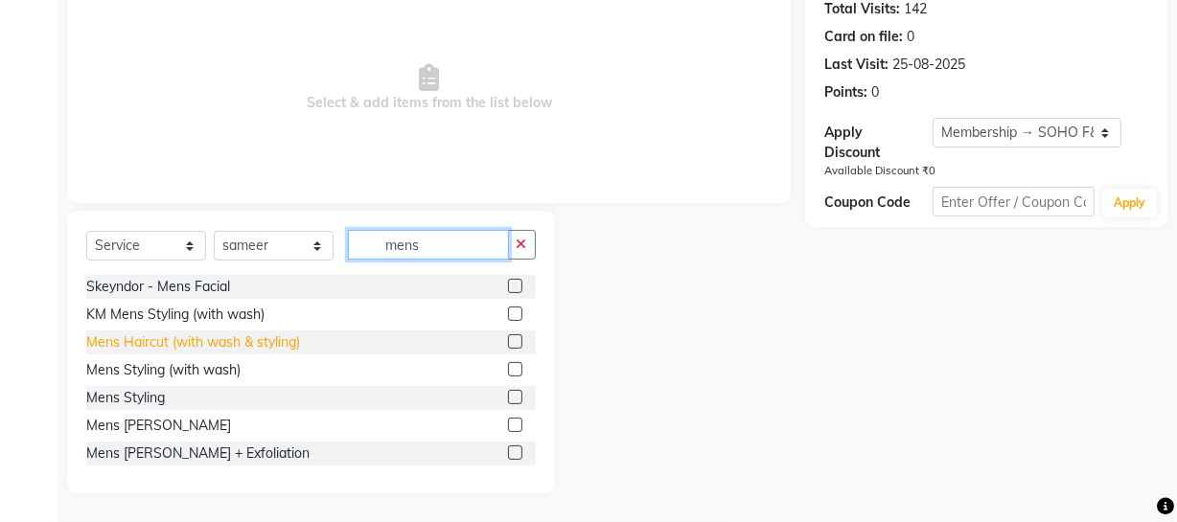
type input "mens"
click at [168, 333] on div "Mens Haircut (with wash & styling)" at bounding box center [193, 343] width 214 height 20
checkbox input "false"
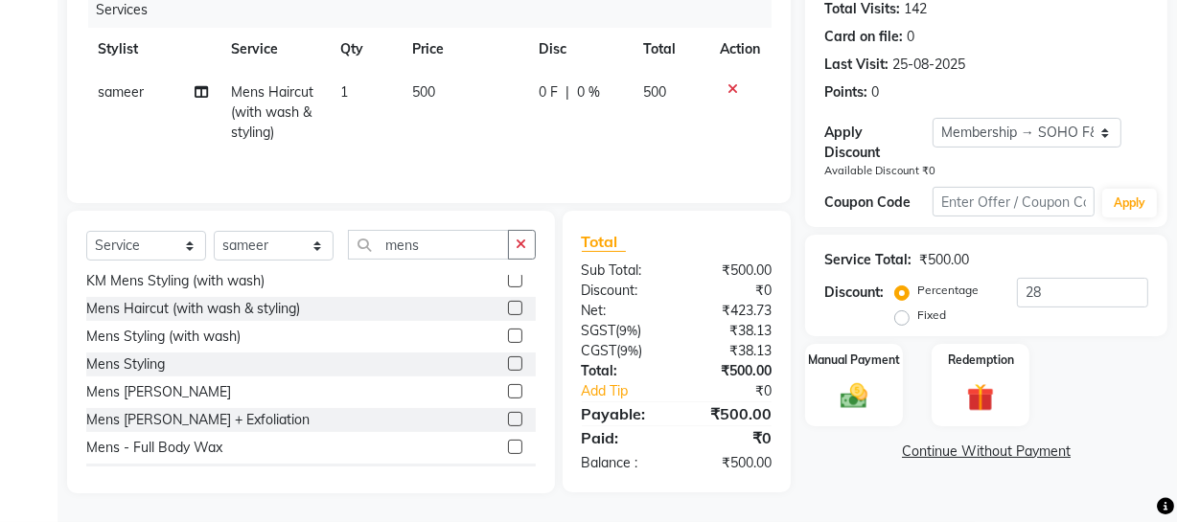
scroll to position [0, 0]
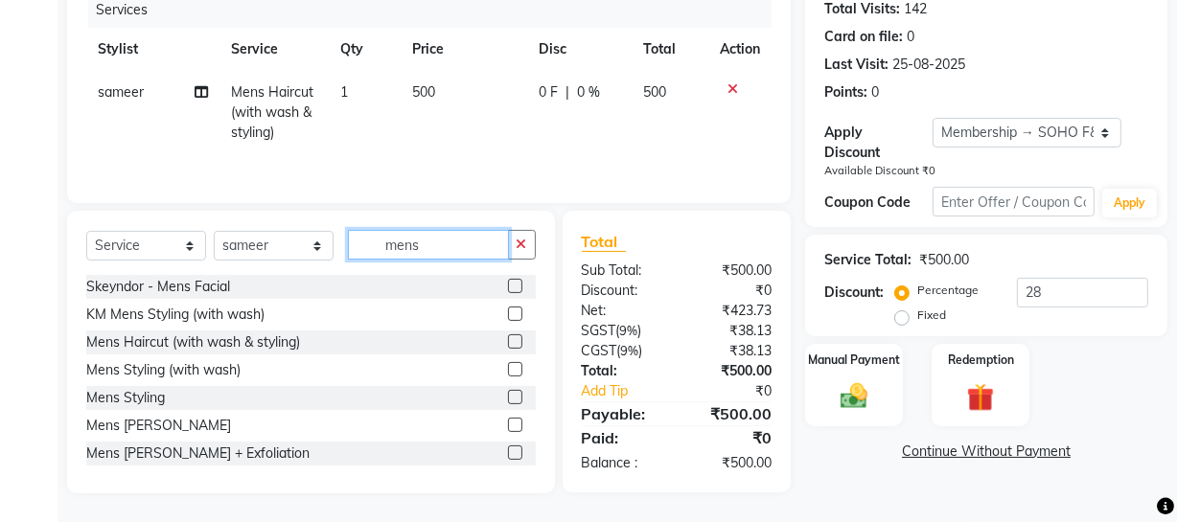
drag, startPoint x: 445, startPoint y: 252, endPoint x: 161, endPoint y: 267, distance: 284.1
click at [161, 267] on div "Select Service Product Membership Package Voucher Prepaid Gift Card Select Styl…" at bounding box center [311, 252] width 450 height 45
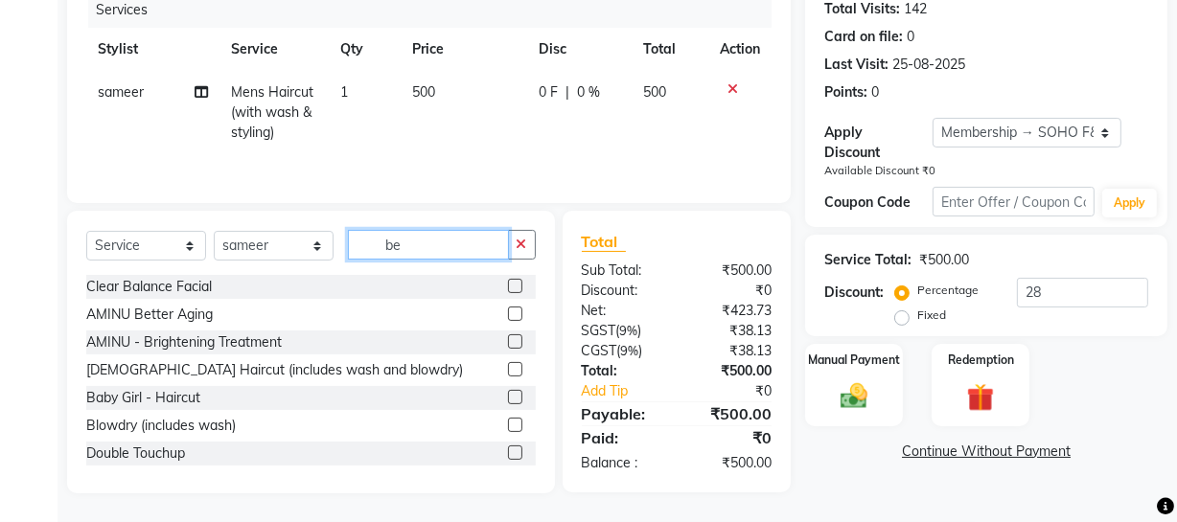
scroll to position [245, 0]
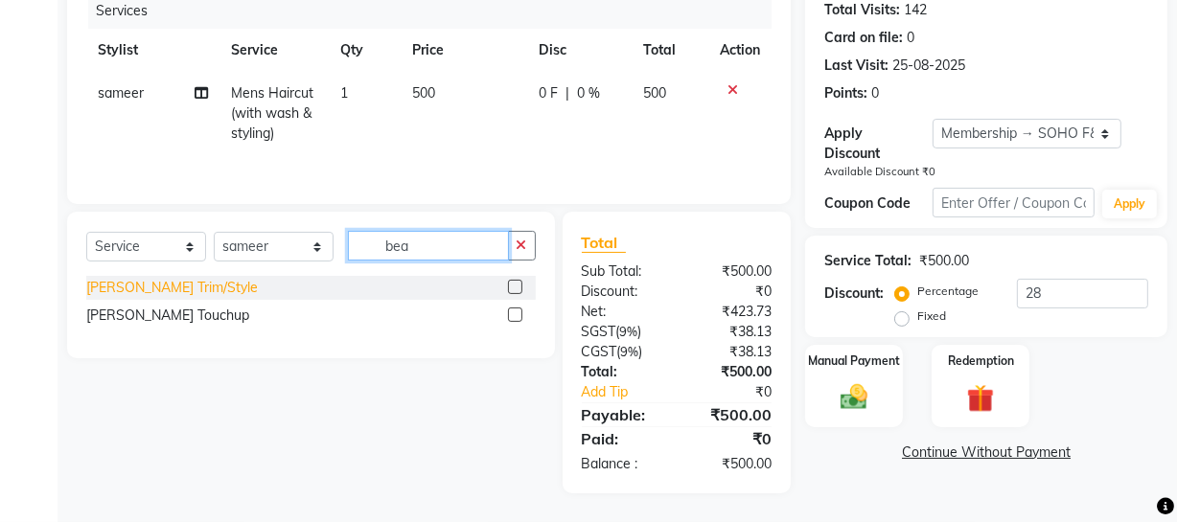
type input "bea"
click at [165, 282] on div "[PERSON_NAME] Trim/Style" at bounding box center [172, 288] width 172 height 20
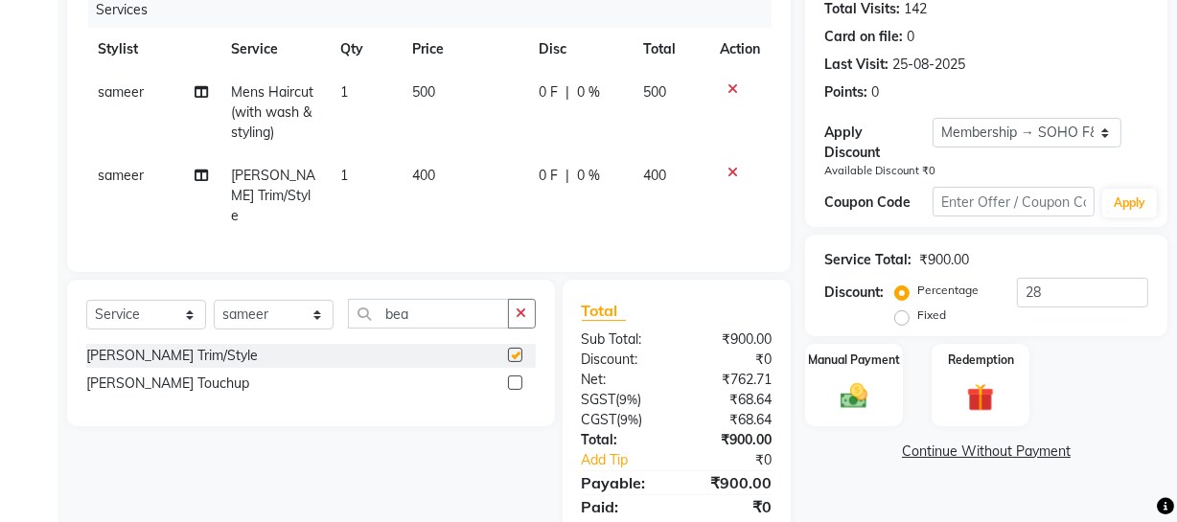
checkbox input "false"
click at [1026, 138] on select "Select Membership → SOHO F&F" at bounding box center [1027, 133] width 189 height 30
select select "0:"
click at [933, 118] on select "Select Membership → SOHO F&F" at bounding box center [1027, 133] width 189 height 30
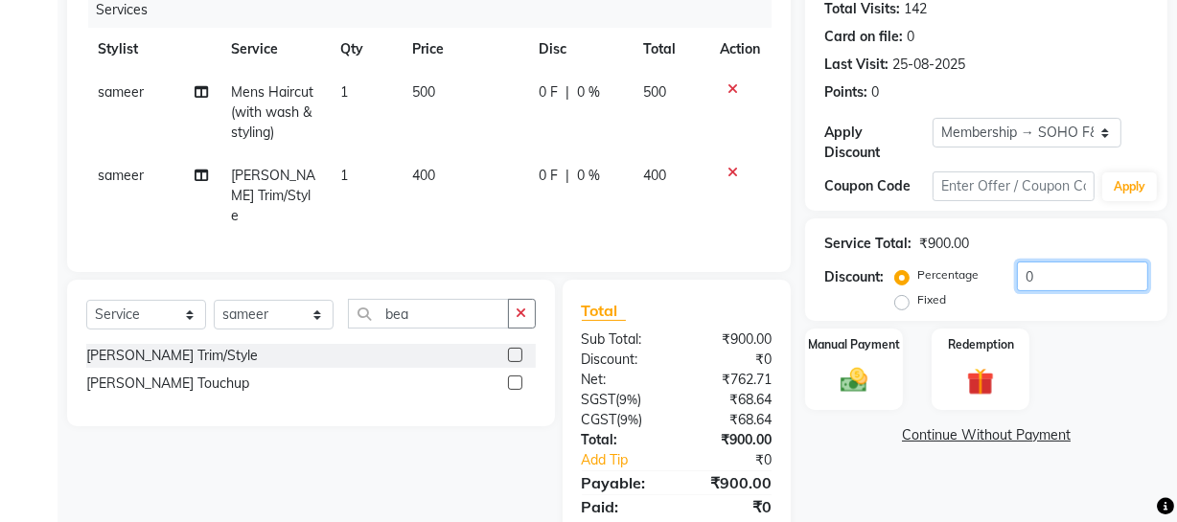
drag, startPoint x: 1051, startPoint y: 288, endPoint x: 955, endPoint y: 282, distance: 97.0
click at [965, 279] on div "Percentage Fixed 0" at bounding box center [1023, 288] width 249 height 52
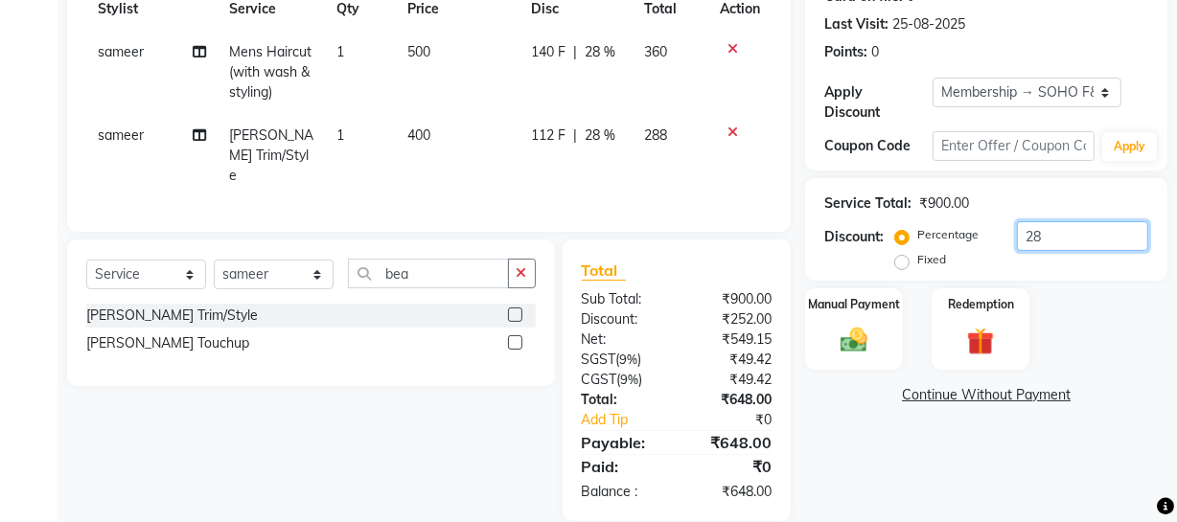
scroll to position [307, 0]
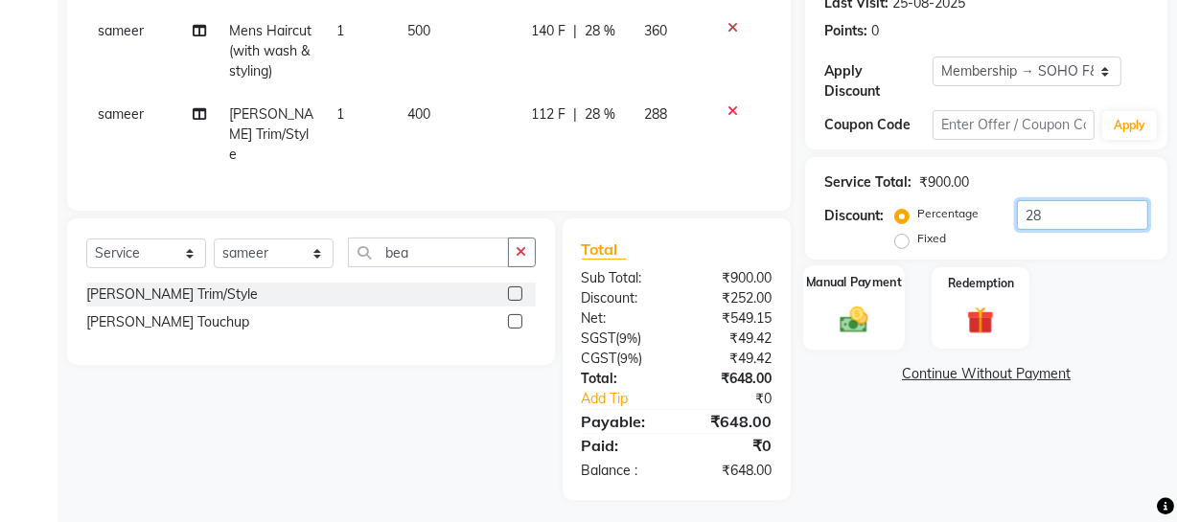
type input "28"
click at [853, 315] on img at bounding box center [854, 319] width 46 height 33
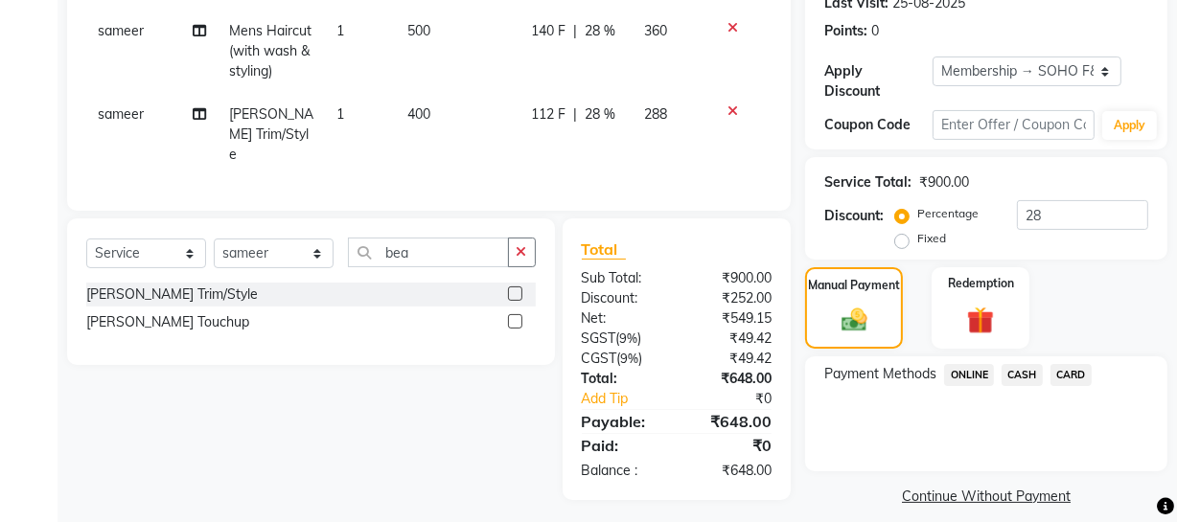
click at [972, 365] on span "ONLINE" at bounding box center [969, 375] width 50 height 22
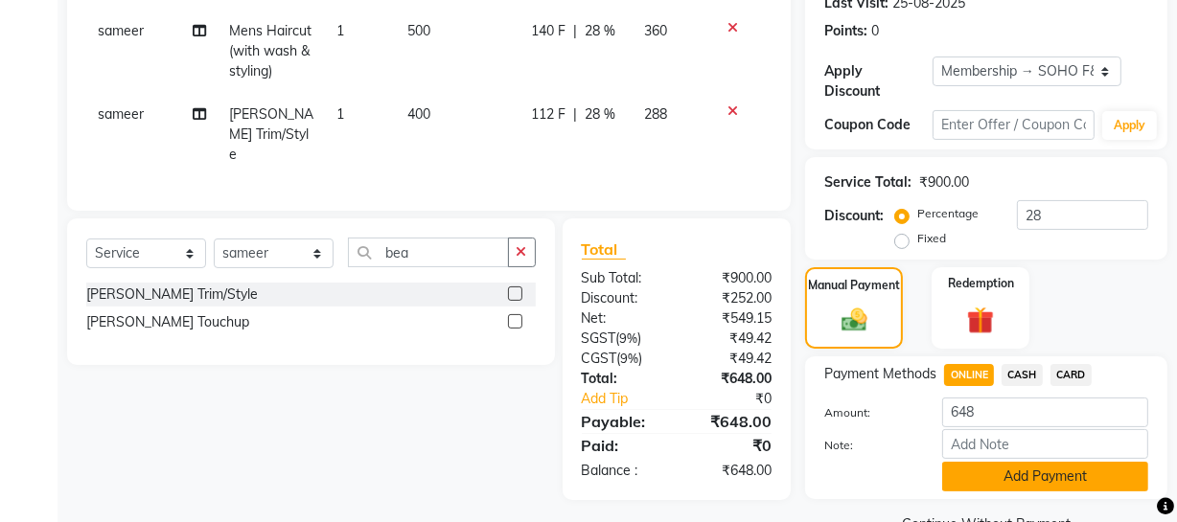
click at [977, 465] on button "Add Payment" at bounding box center [1045, 477] width 206 height 30
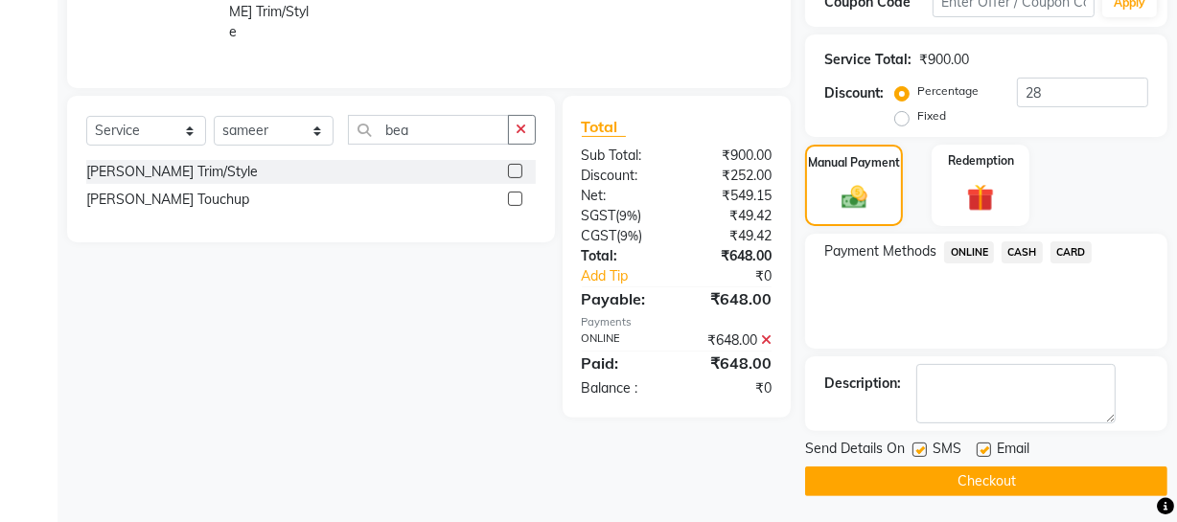
scroll to position [431, 0]
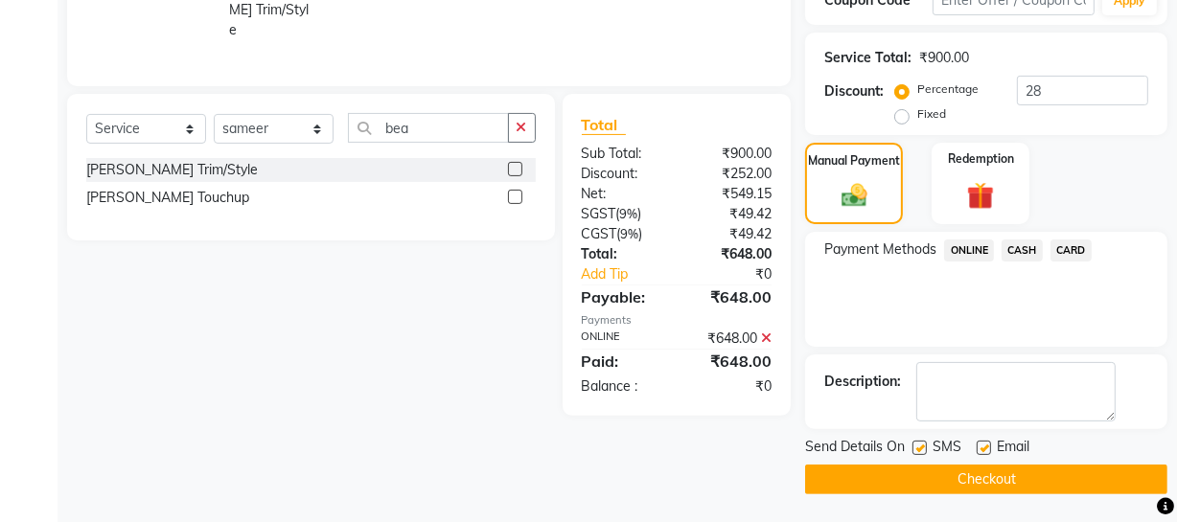
click at [977, 465] on button "Checkout" at bounding box center [986, 480] width 362 height 30
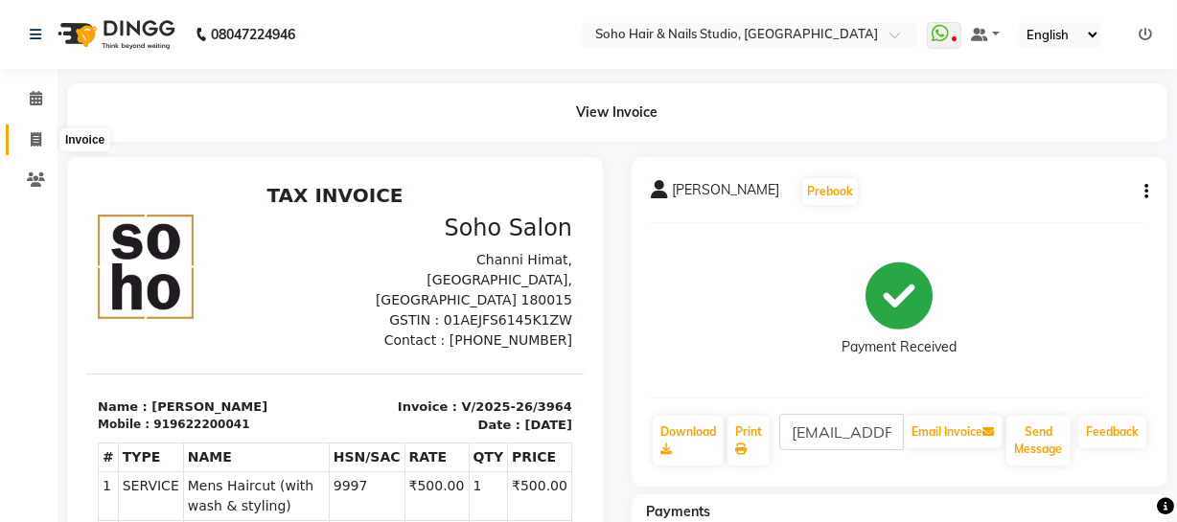
click at [35, 140] on icon at bounding box center [36, 139] width 11 height 14
select select "service"
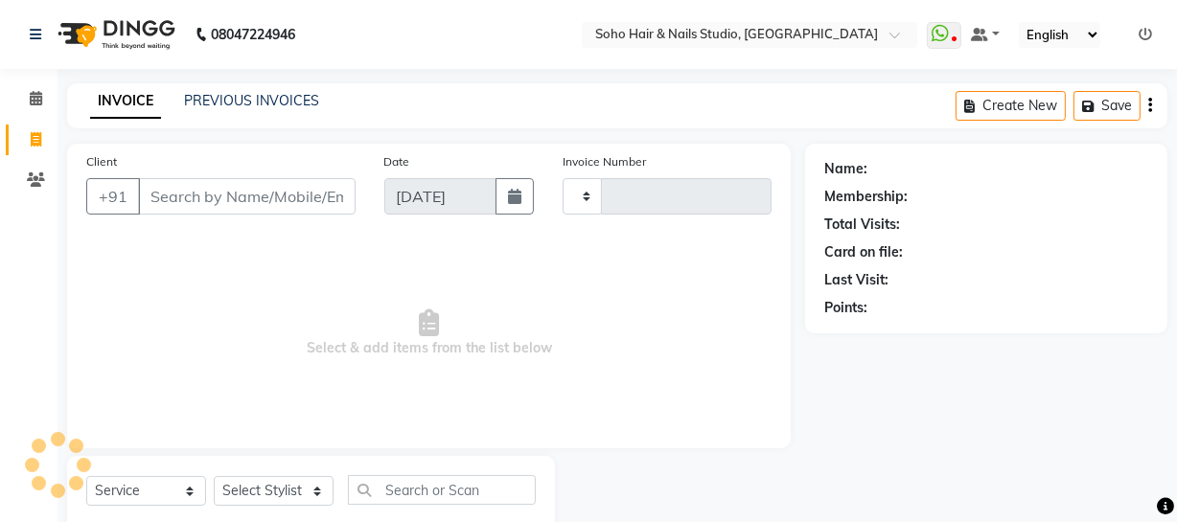
scroll to position [55, 0]
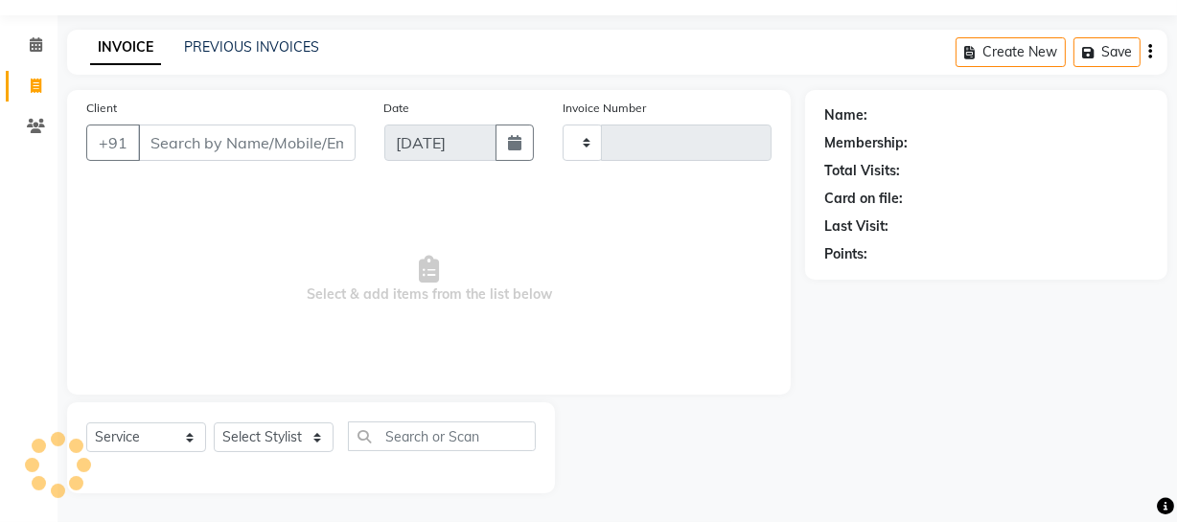
type input "3965"
select select "735"
select select "membership"
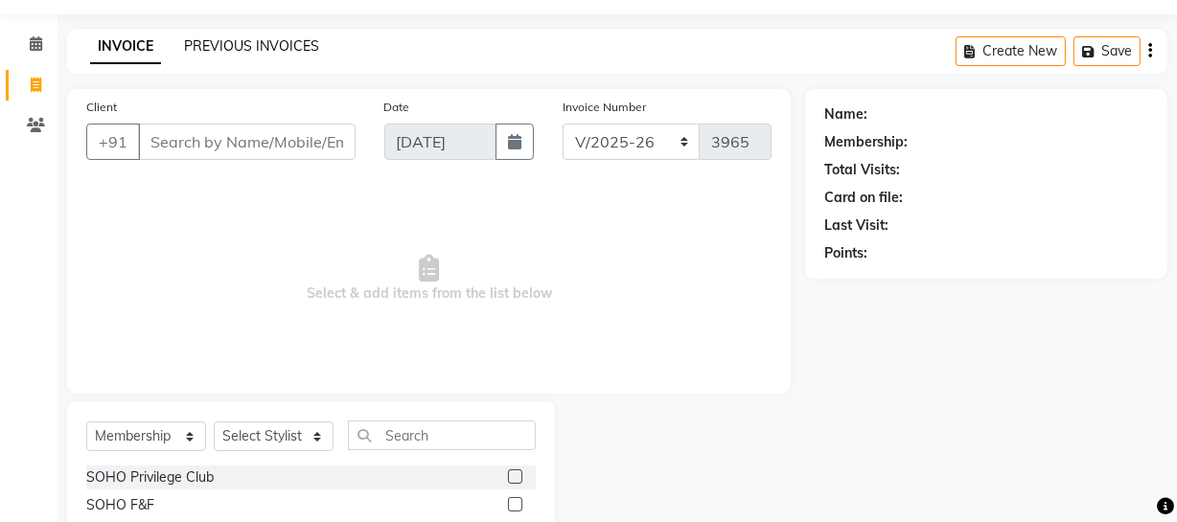
click at [268, 45] on link "PREVIOUS INVOICES" at bounding box center [251, 45] width 135 height 17
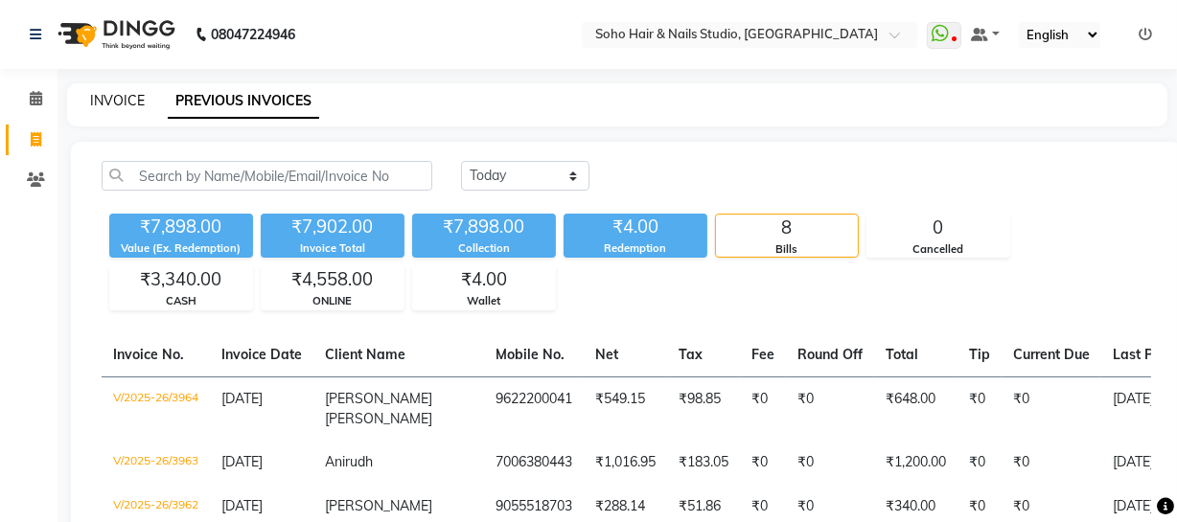
click at [121, 96] on link "INVOICE" at bounding box center [117, 100] width 55 height 17
select select "service"
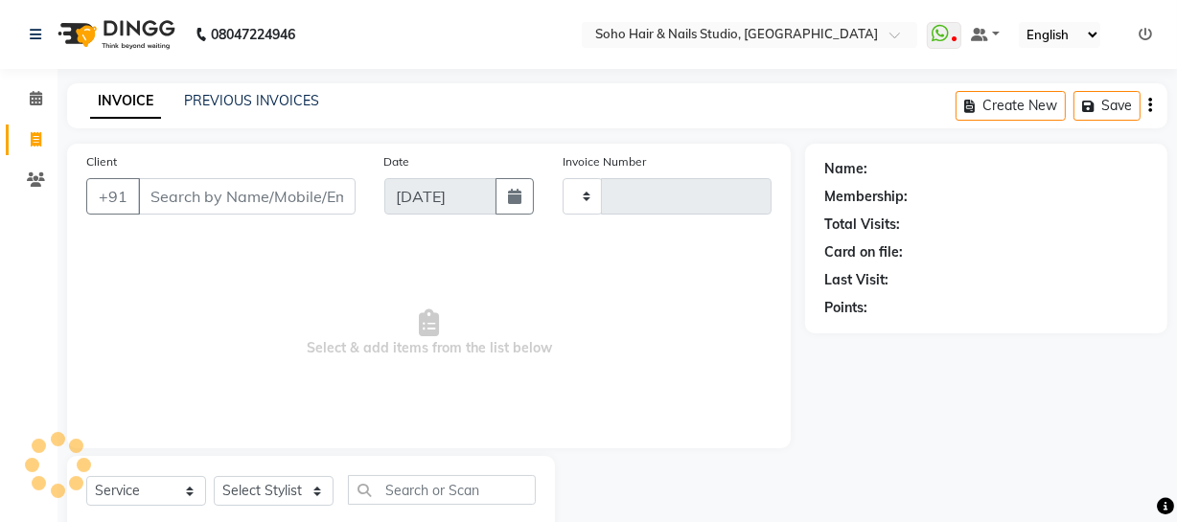
scroll to position [55, 0]
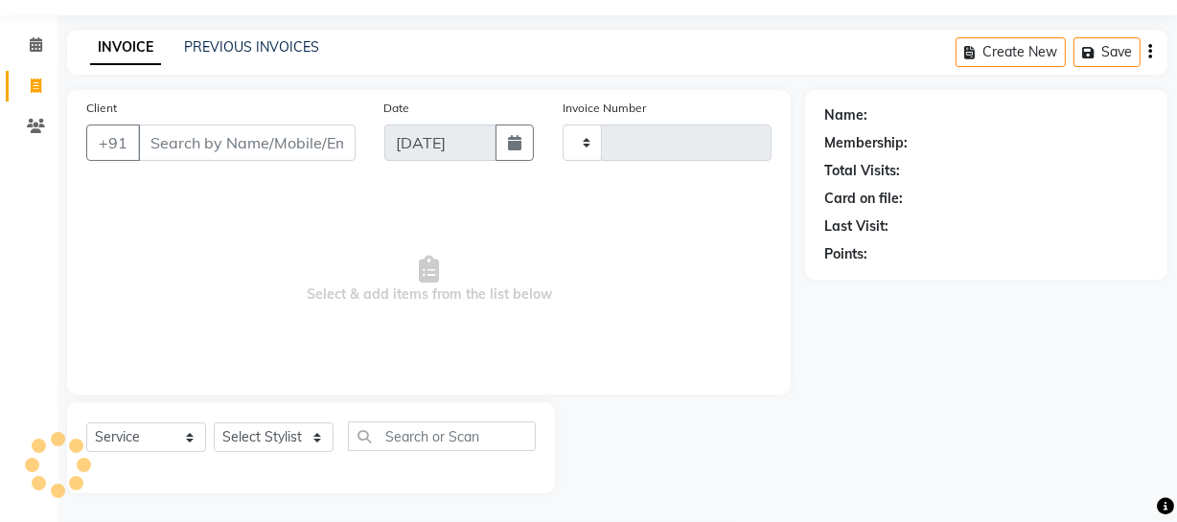
type input "3965"
select select "735"
select select "membership"
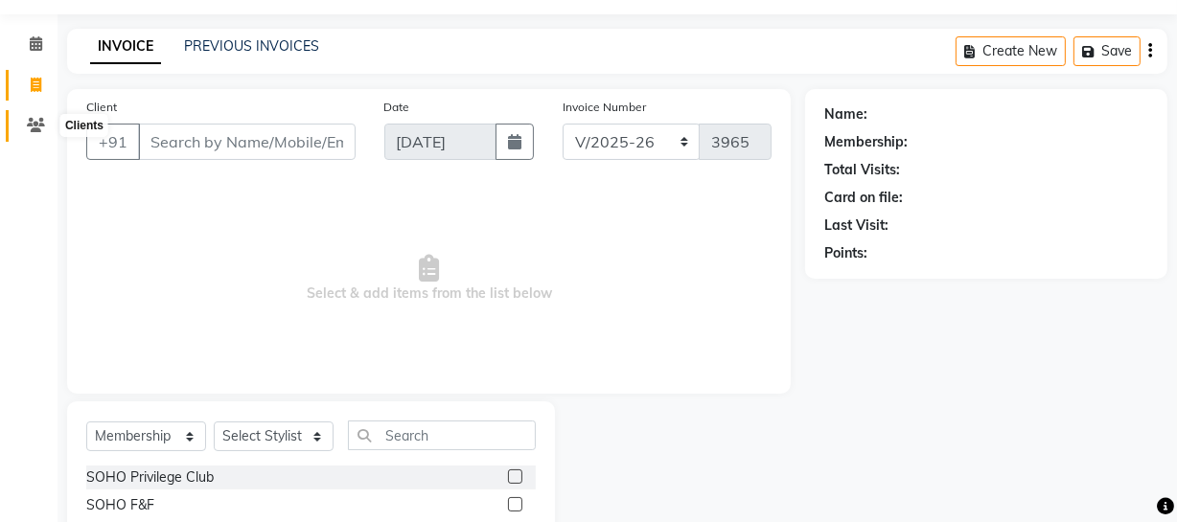
click at [30, 121] on icon at bounding box center [36, 125] width 18 height 14
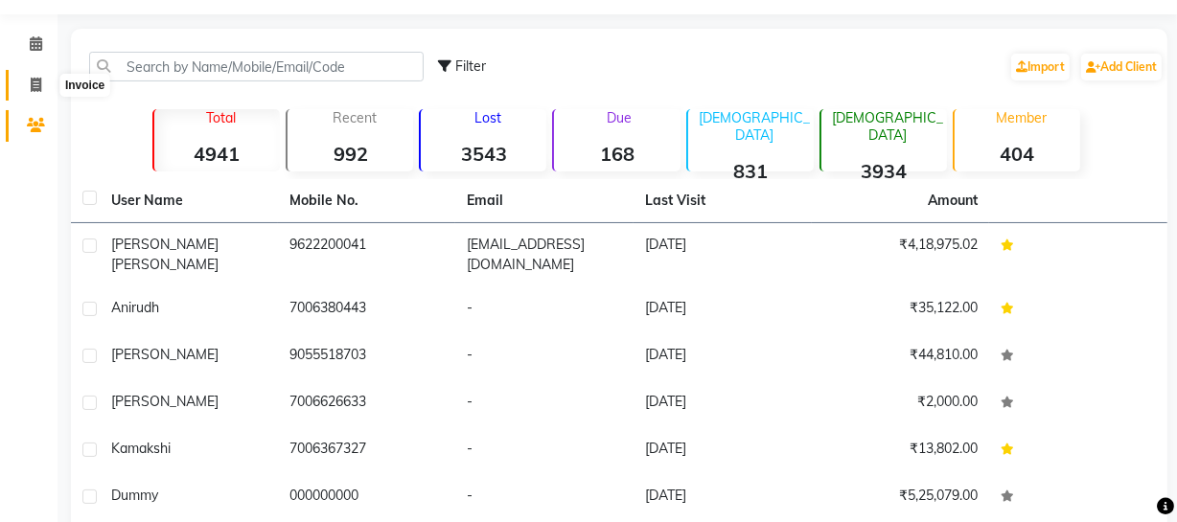
click at [31, 78] on icon at bounding box center [36, 85] width 11 height 14
select select "service"
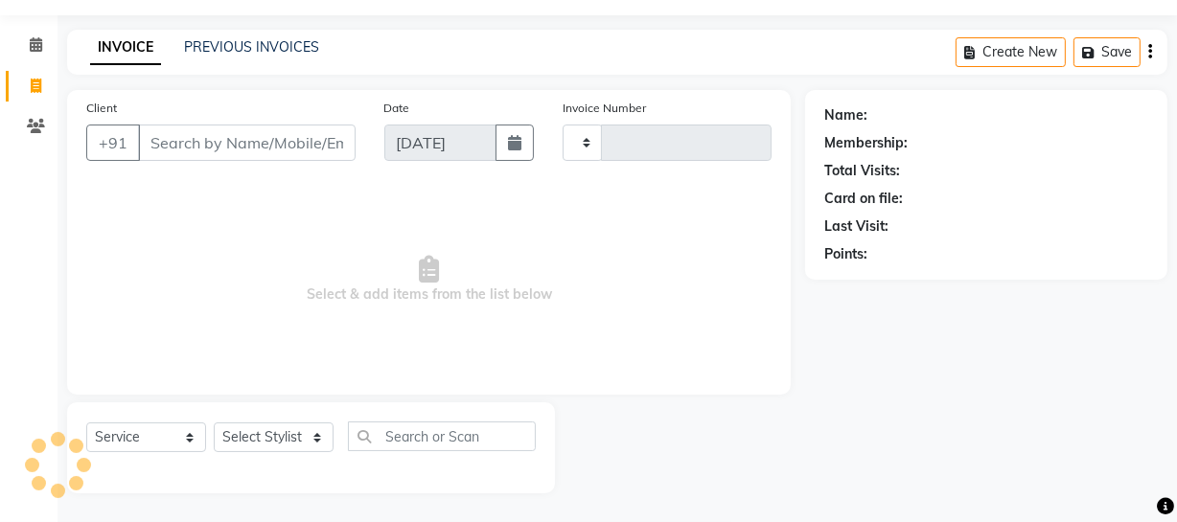
type input "3965"
select select "735"
select select "membership"
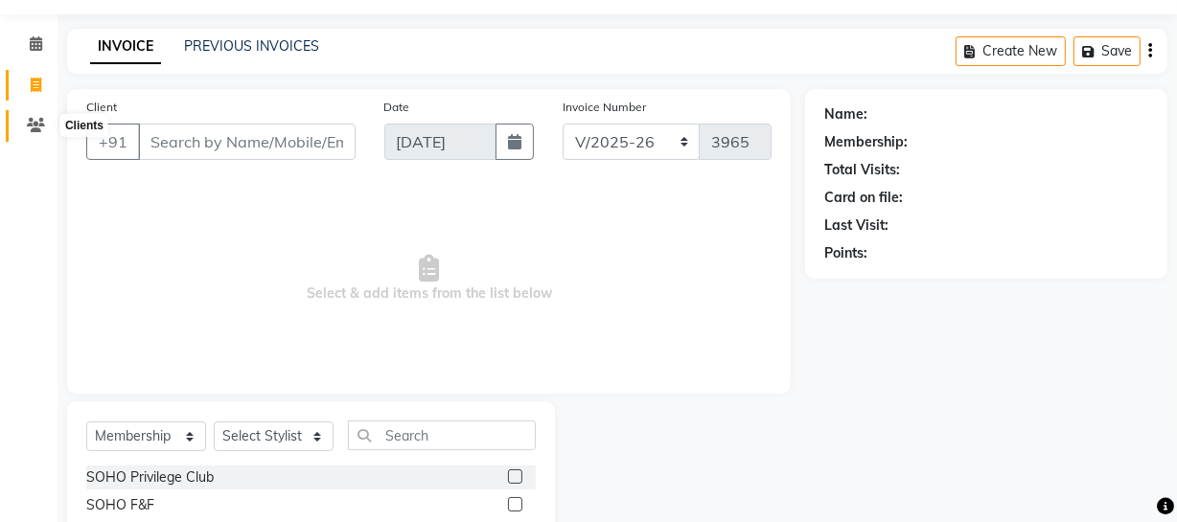
click at [23, 134] on span at bounding box center [36, 126] width 34 height 22
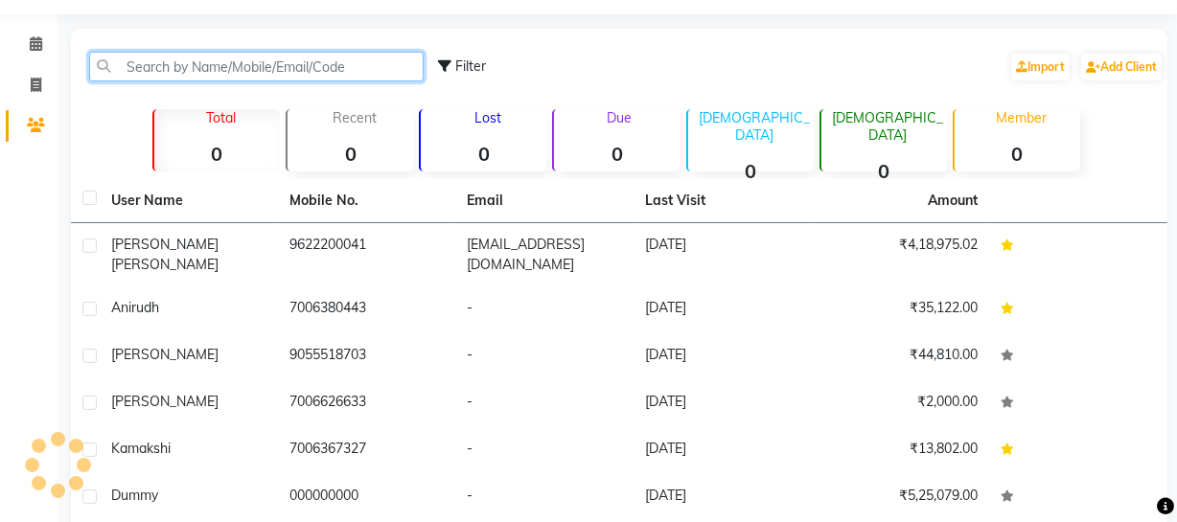
click at [138, 65] on input "text" at bounding box center [256, 67] width 335 height 30
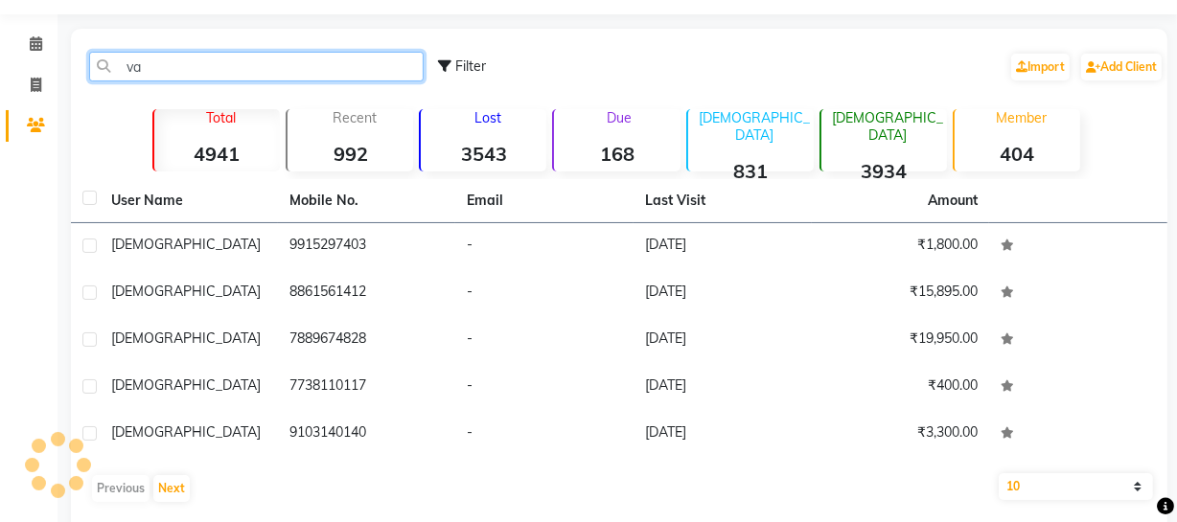
type input "v"
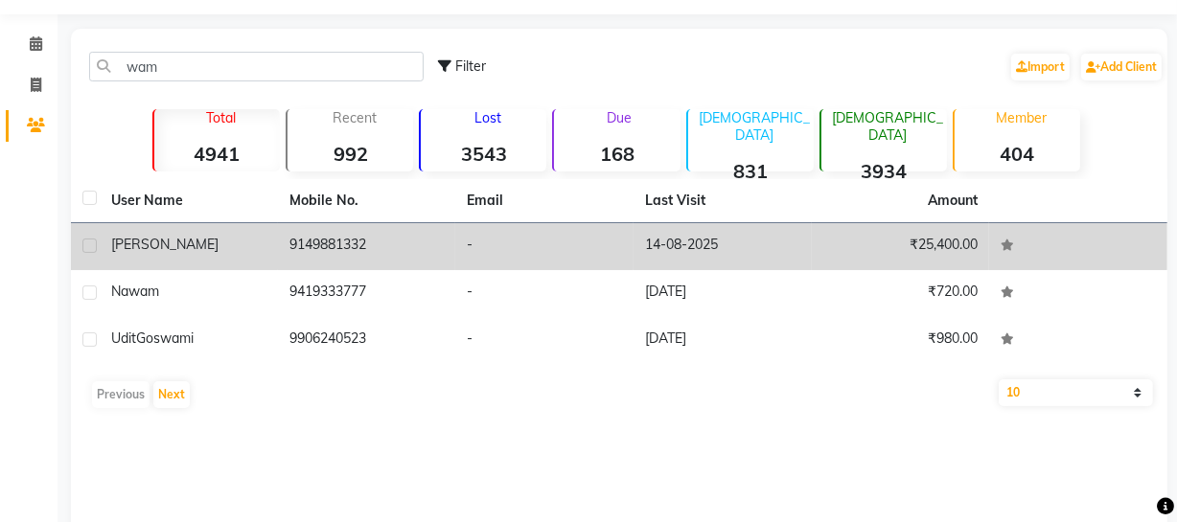
click at [572, 252] on td "-" at bounding box center [544, 246] width 178 height 47
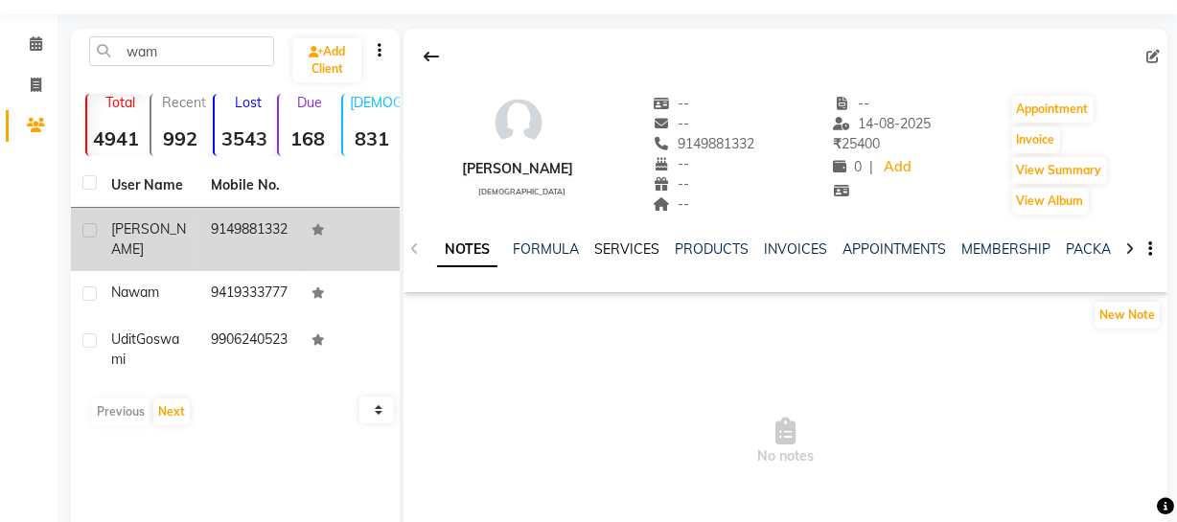
click at [596, 249] on link "SERVICES" at bounding box center [626, 249] width 65 height 17
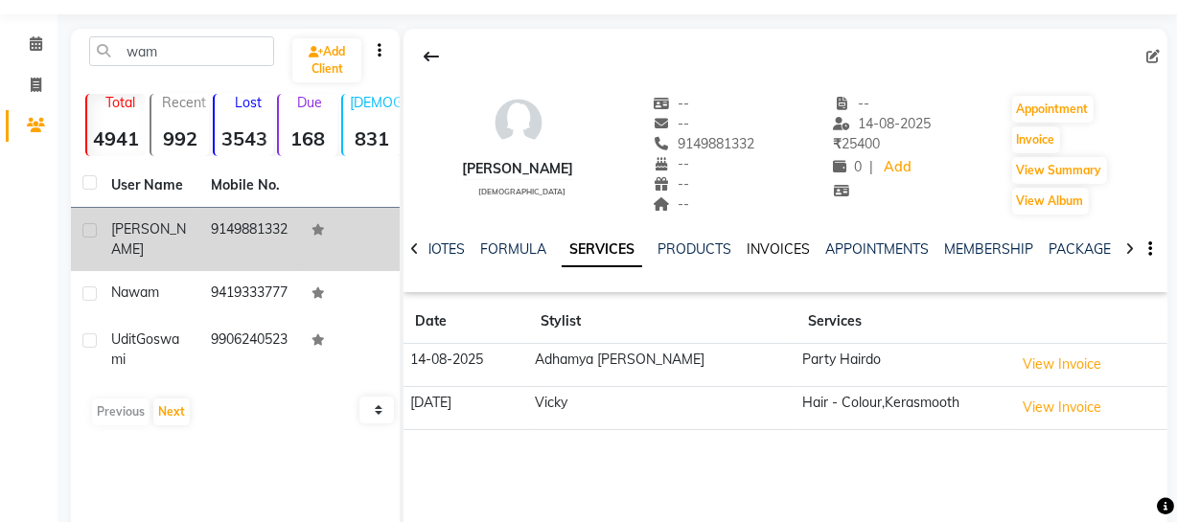
click at [761, 251] on link "INVOICES" at bounding box center [778, 249] width 63 height 17
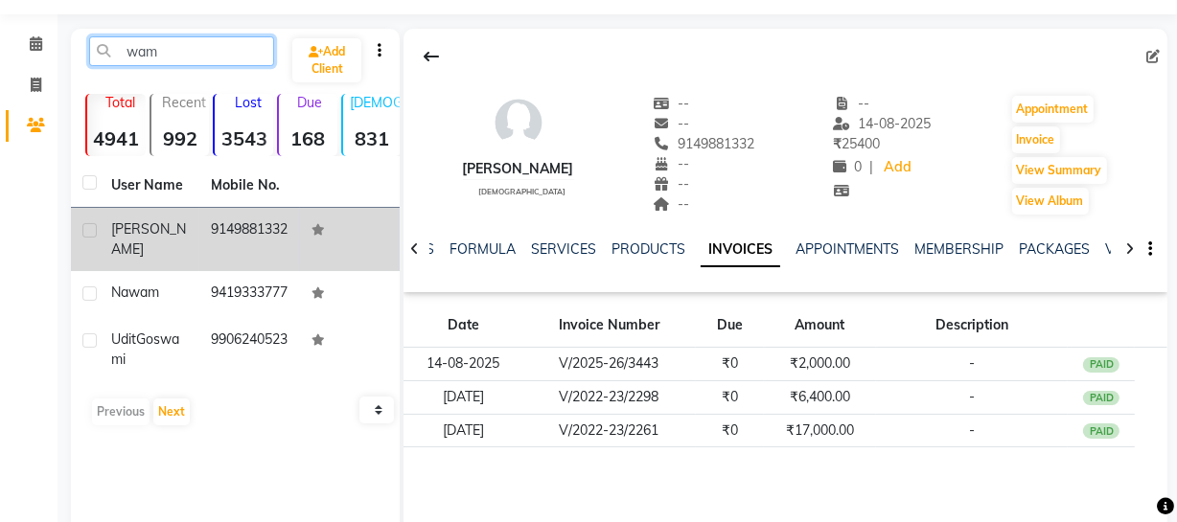
click at [206, 51] on input "wam" at bounding box center [181, 51] width 185 height 30
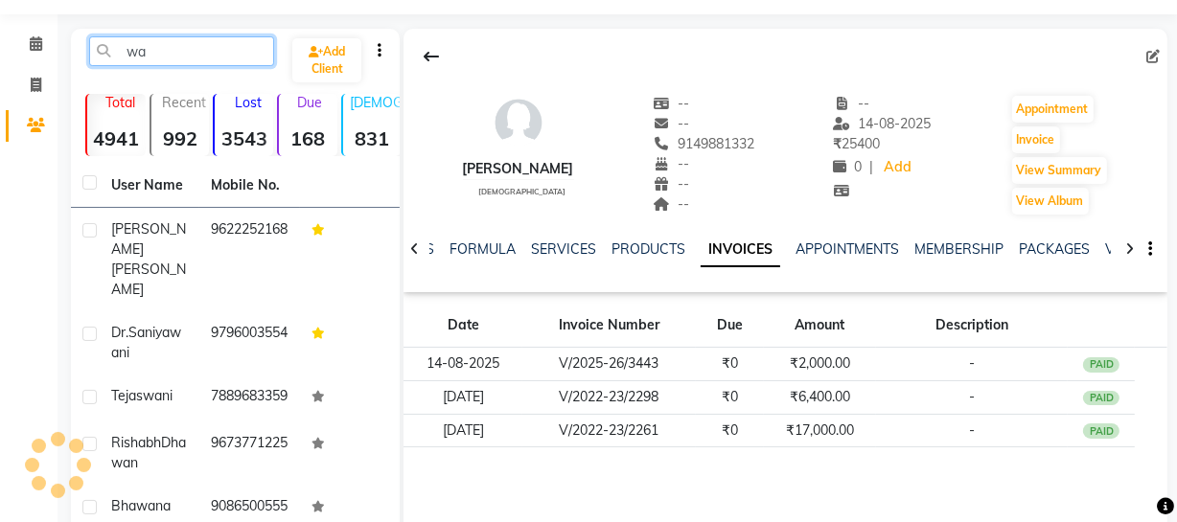
type input "w"
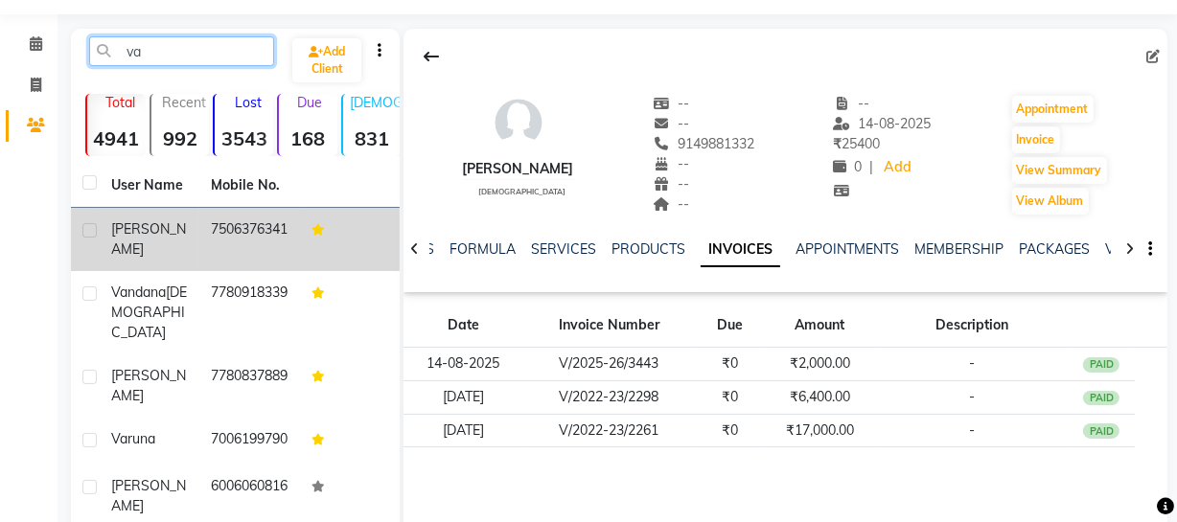
type input "va"
click at [201, 240] on td "7506376341" at bounding box center [249, 239] width 100 height 63
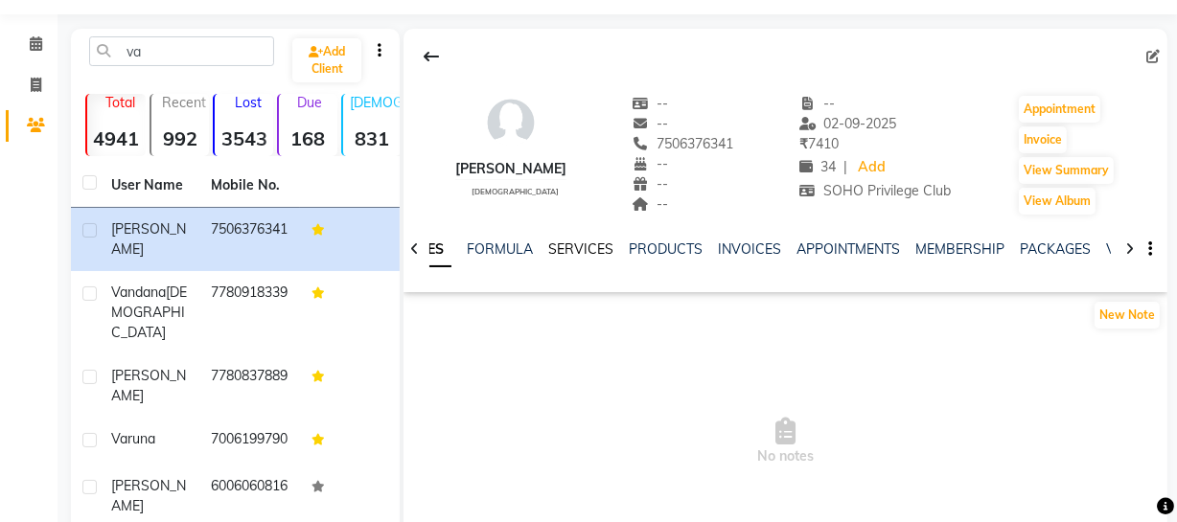
click at [589, 253] on link "SERVICES" at bounding box center [580, 249] width 65 height 17
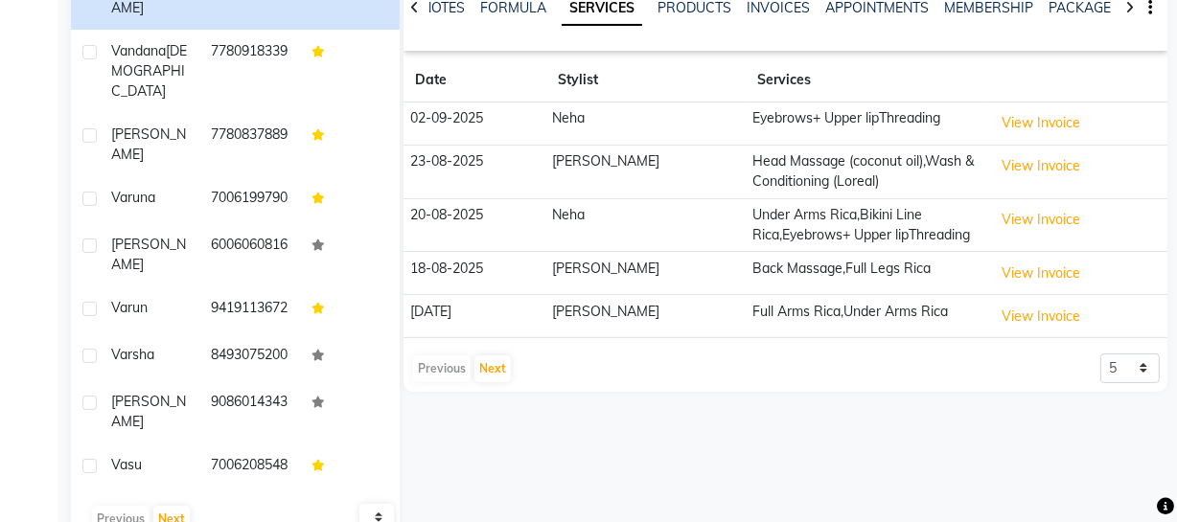
scroll to position [316, 0]
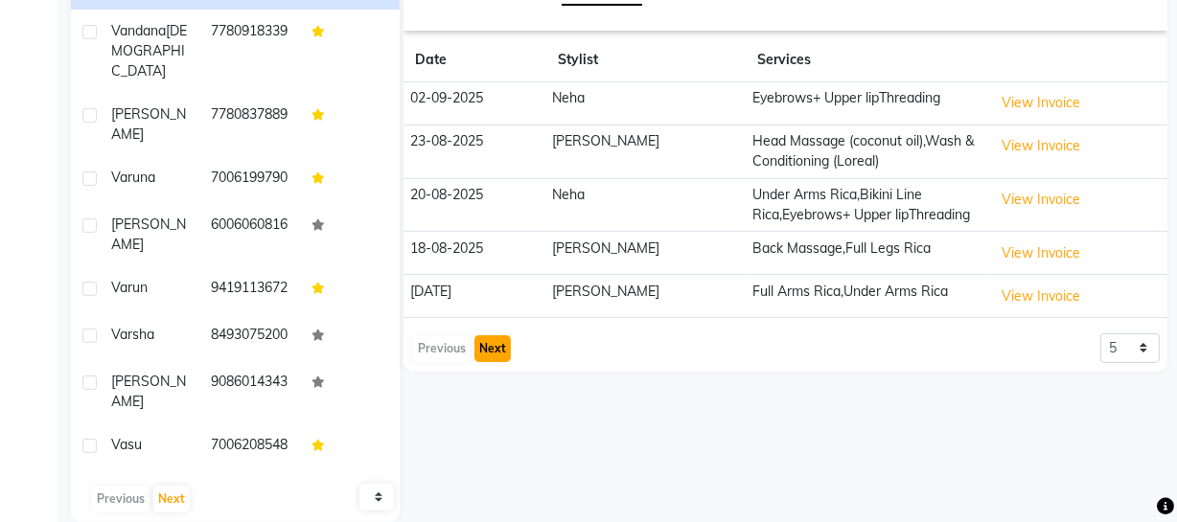
click at [501, 345] on button "Next" at bounding box center [492, 348] width 36 height 27
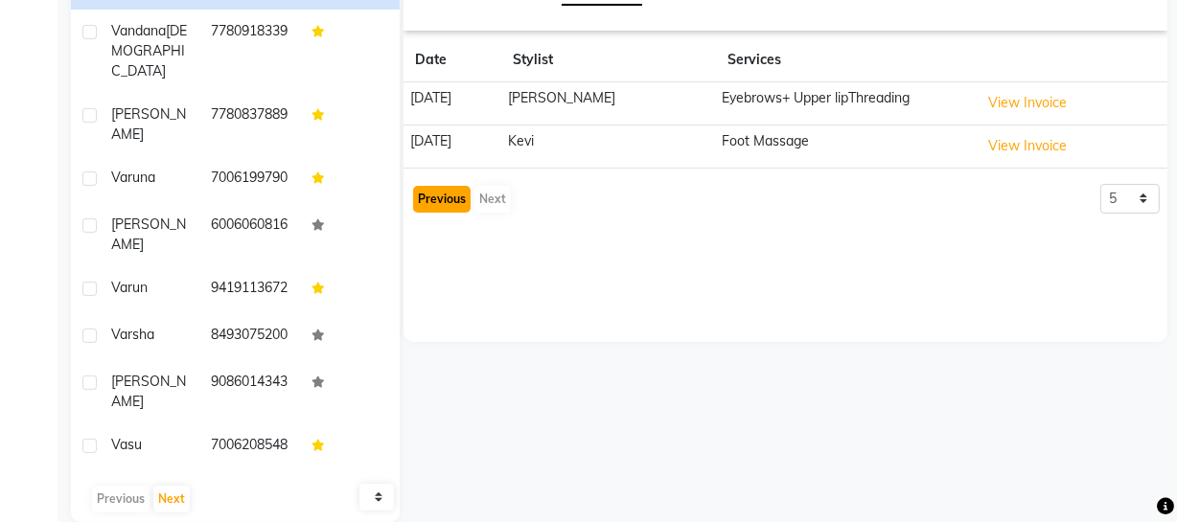
click at [450, 207] on button "Previous" at bounding box center [442, 199] width 58 height 27
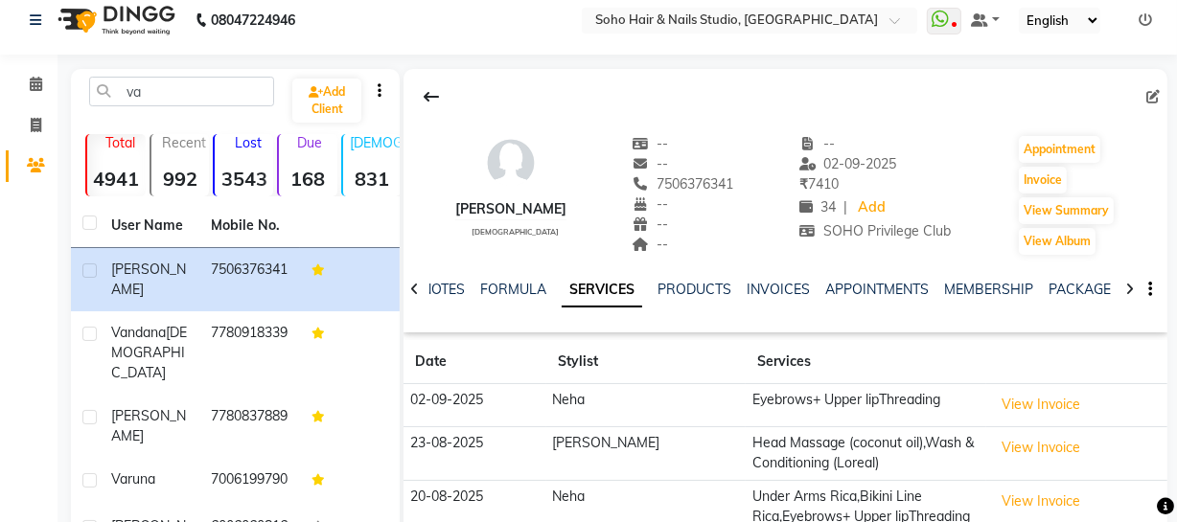
scroll to position [0, 0]
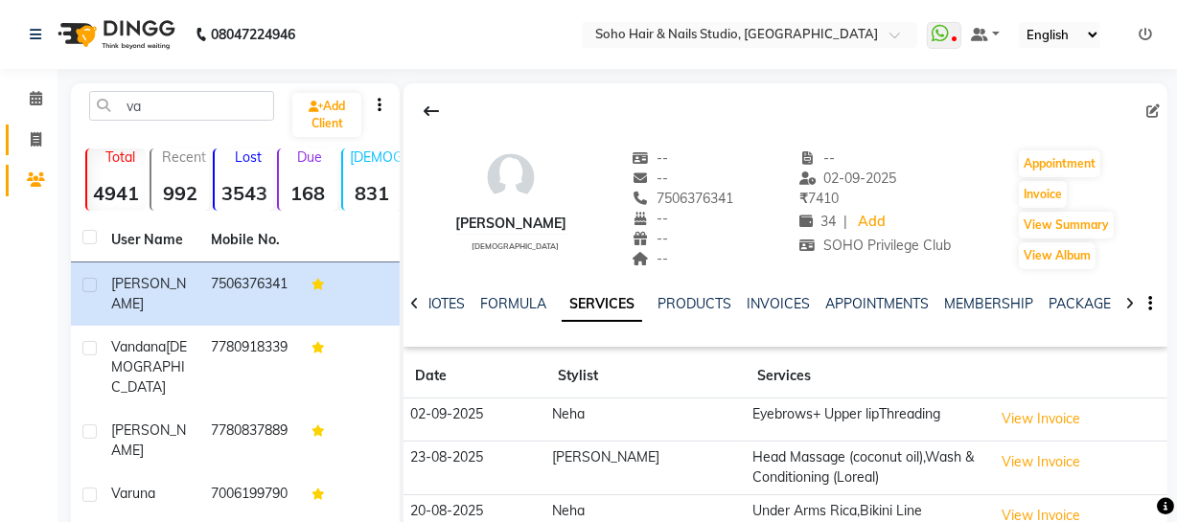
click at [48, 153] on link "Invoice" at bounding box center [29, 141] width 46 height 32
select select "service"
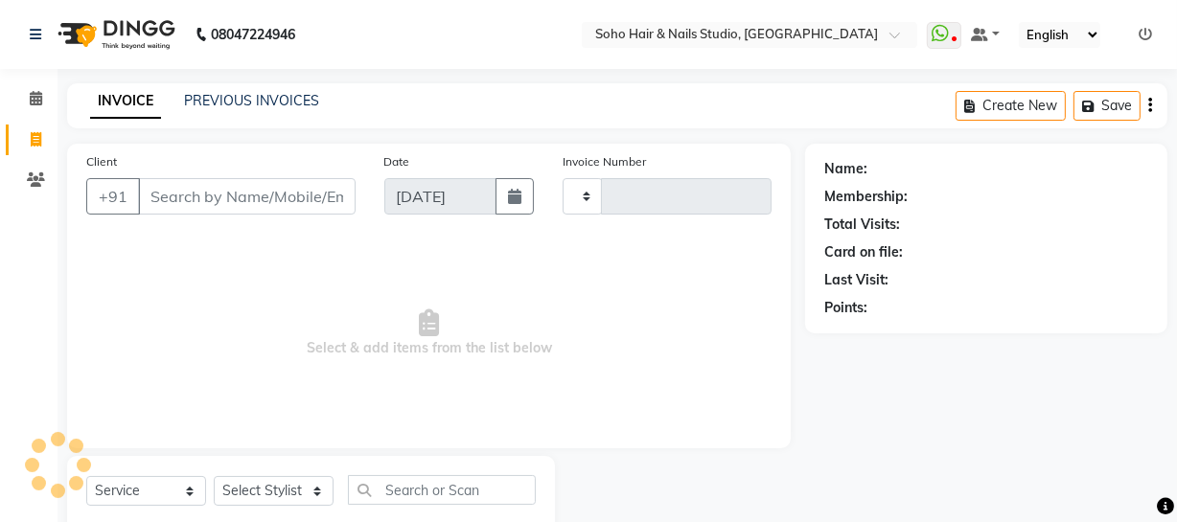
scroll to position [55, 0]
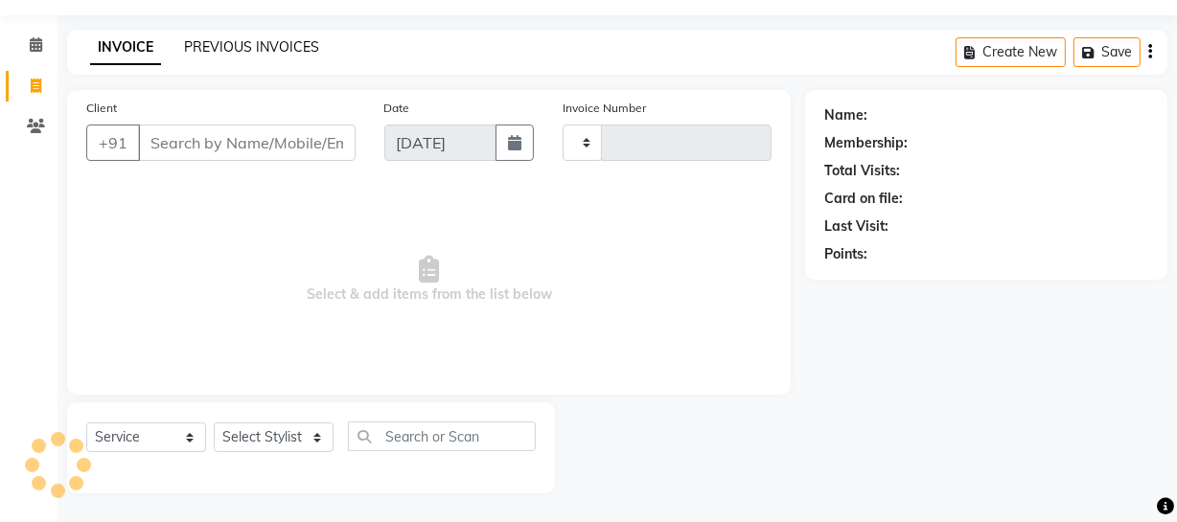
type input "3965"
select select "735"
click at [296, 40] on link "PREVIOUS INVOICES" at bounding box center [251, 46] width 135 height 17
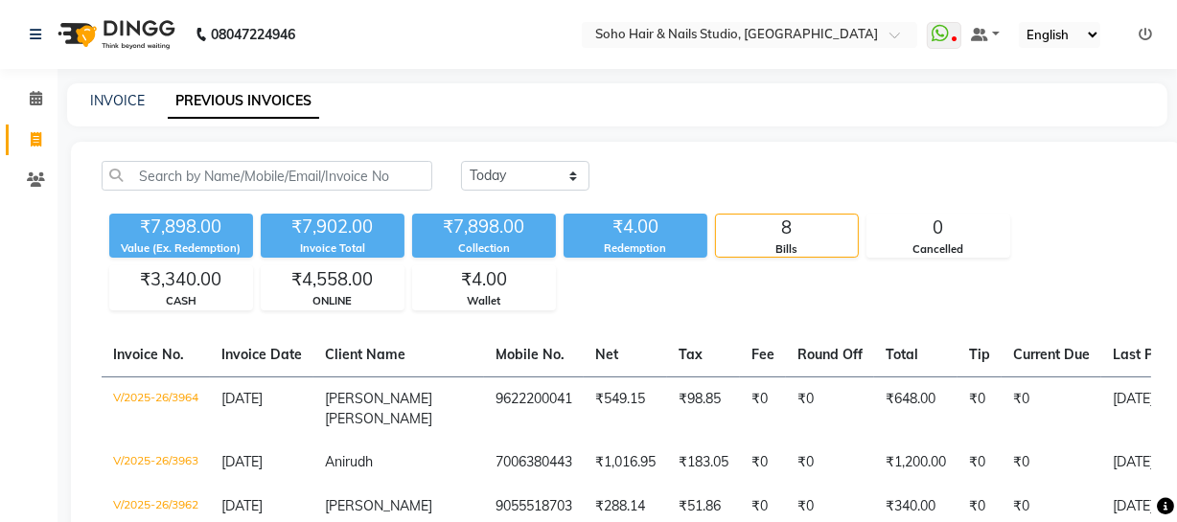
click at [105, 91] on div "INVOICE" at bounding box center [117, 101] width 55 height 20
click at [104, 98] on link "INVOICE" at bounding box center [117, 100] width 55 height 17
select select "service"
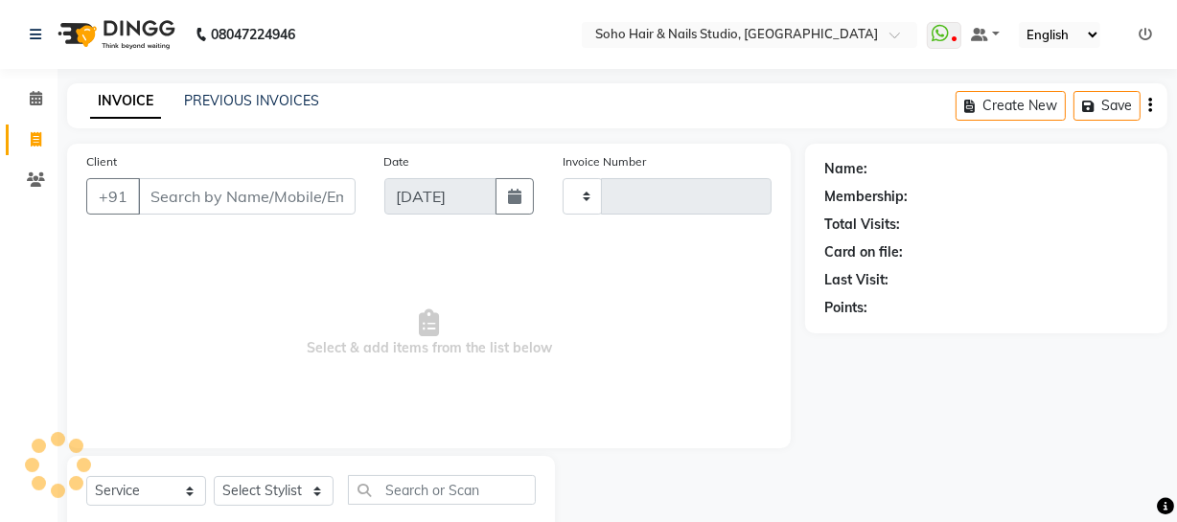
scroll to position [55, 0]
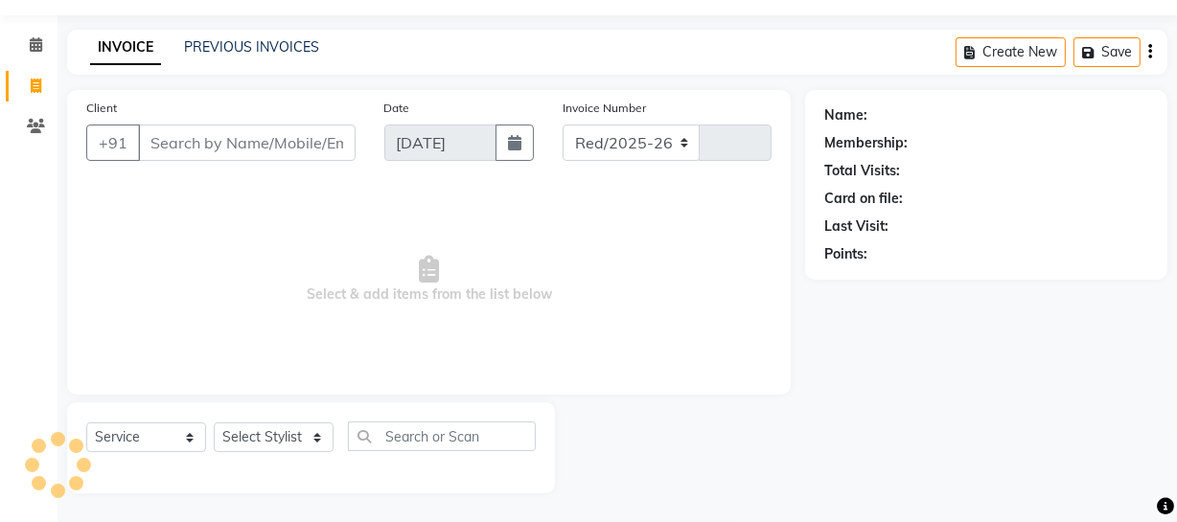
select select "735"
type input "3965"
select select "membership"
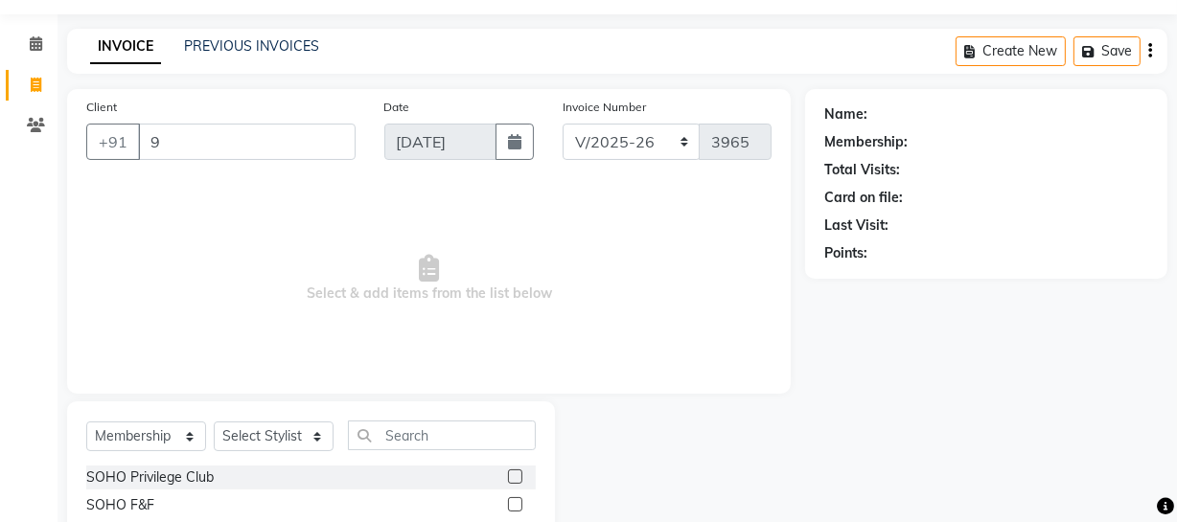
type input "9"
